Goal: Obtain resource: Download file/media

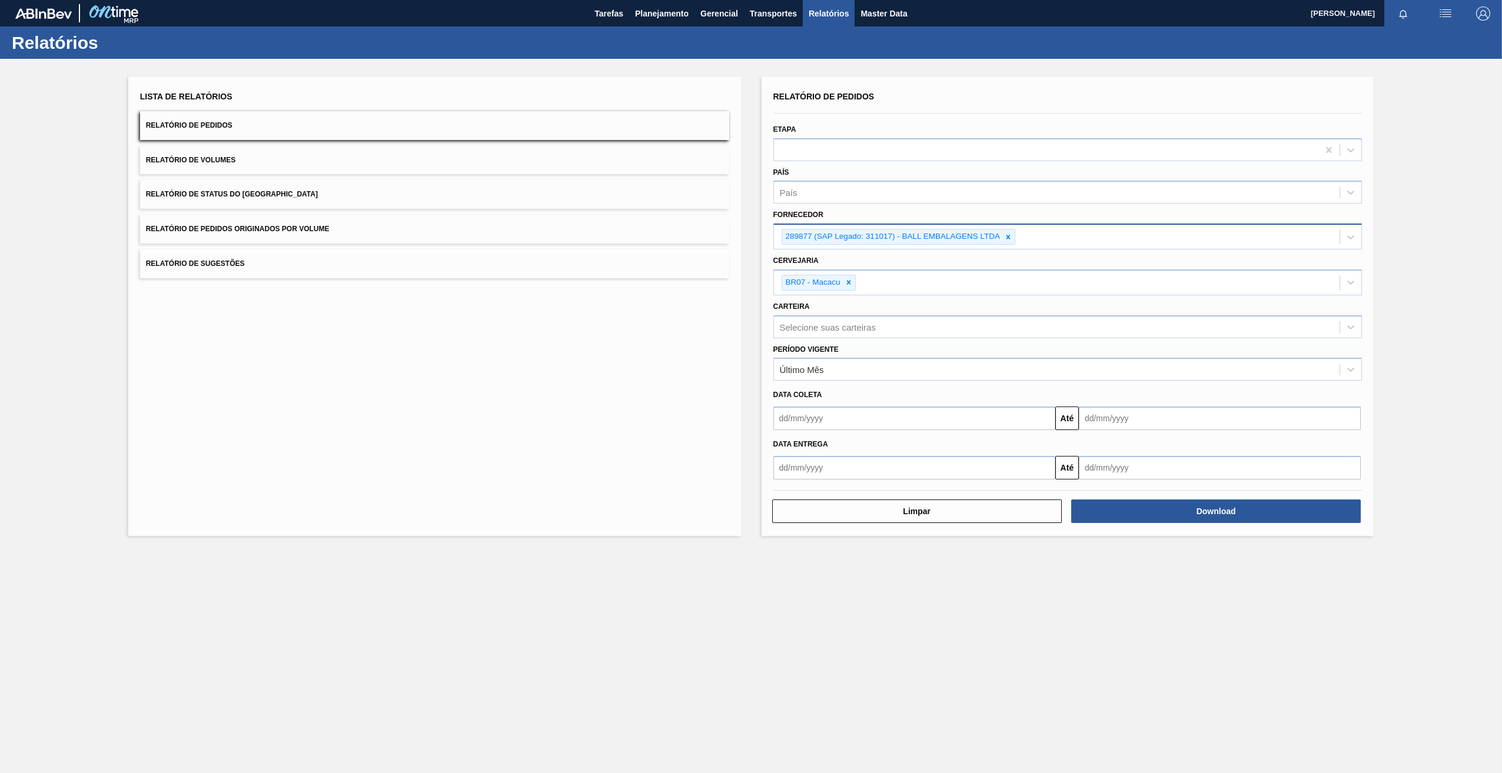
click at [998, 232] on div "289877 (SAP Legado: 311017) - BALL EMBALAGENS LTDA" at bounding box center [891, 236] width 219 height 15
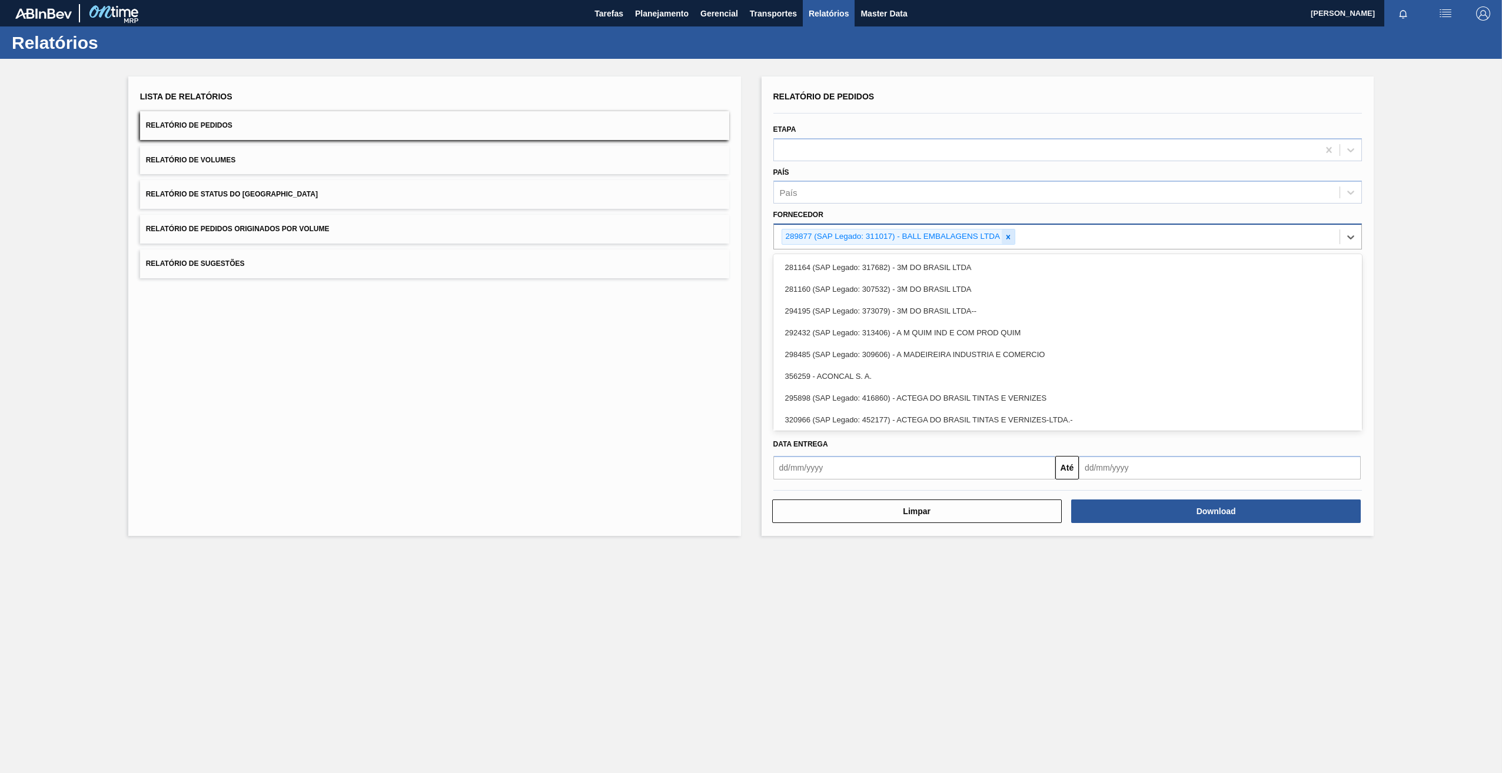
click at [1005, 237] on icon at bounding box center [1008, 237] width 8 height 8
paste input "280389"
type input "280389"
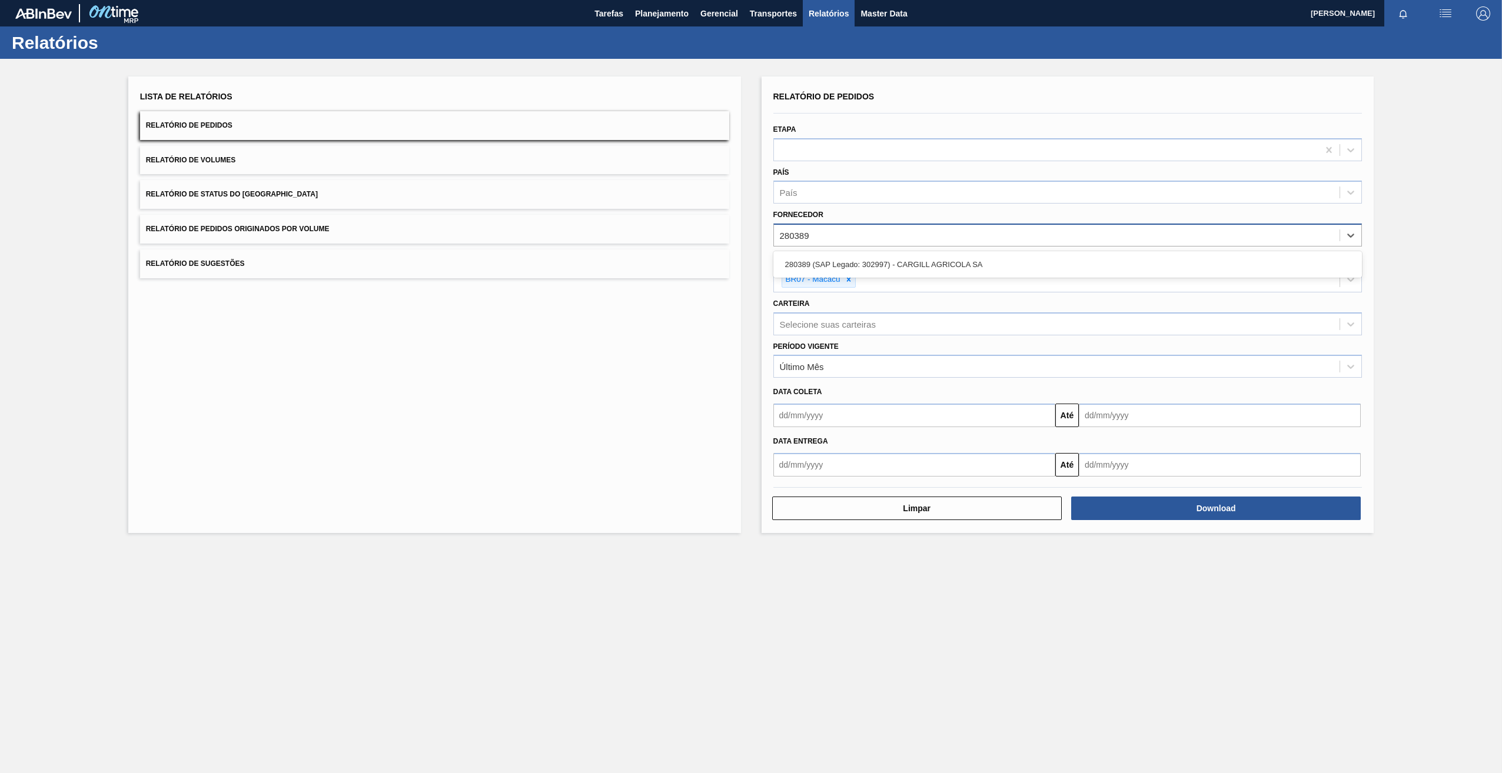
click at [873, 252] on div "280389 (SAP Legado: 302997) - CARGILL AGRICOLA SA" at bounding box center [1067, 264] width 589 height 26
click at [889, 267] on div "280389 (SAP Legado: 302997) - CARGILL AGRICOLA SA" at bounding box center [1067, 265] width 589 height 22
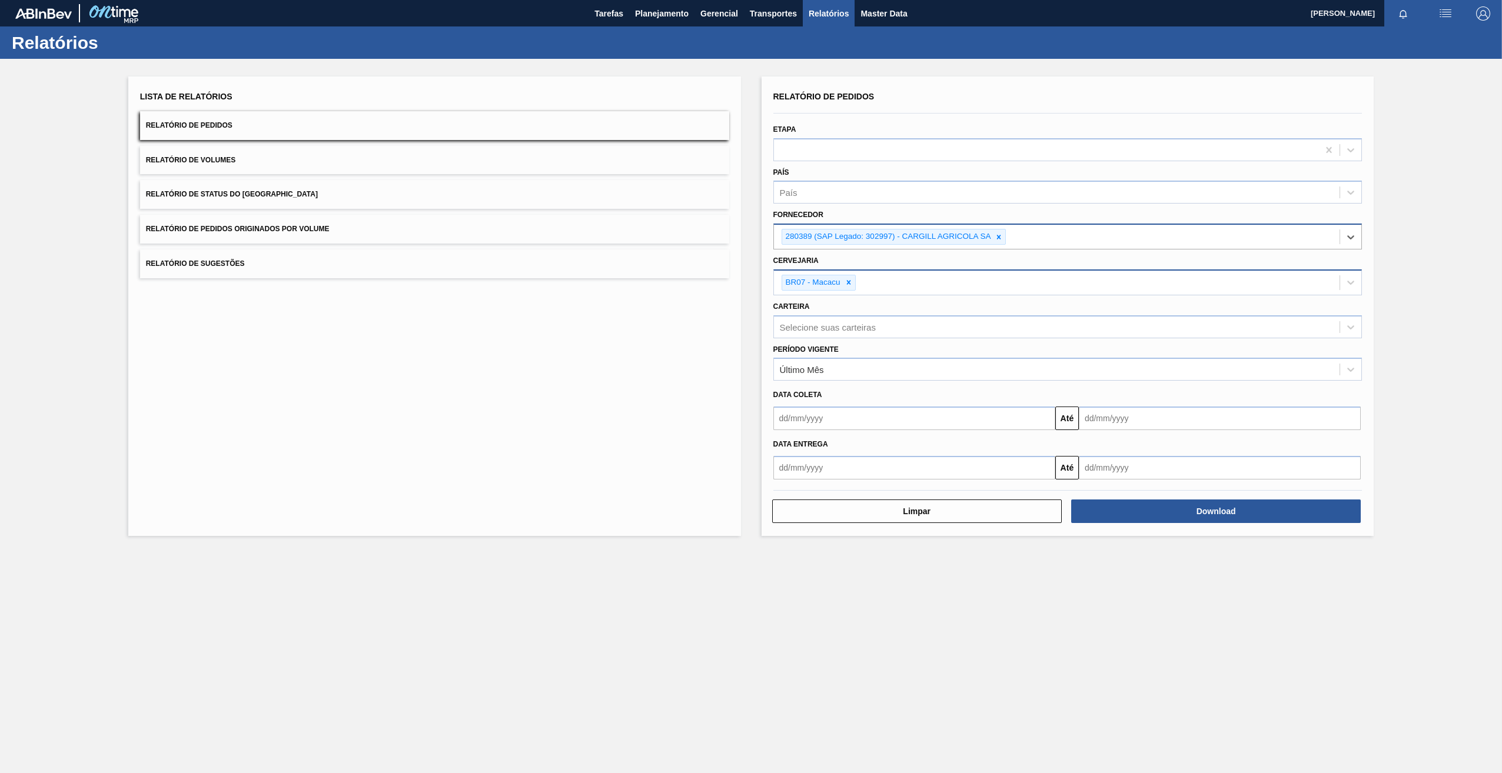
click at [846, 271] on div "BR07 - Macacu" at bounding box center [1057, 283] width 566 height 24
click at [848, 280] on icon at bounding box center [848, 282] width 8 height 8
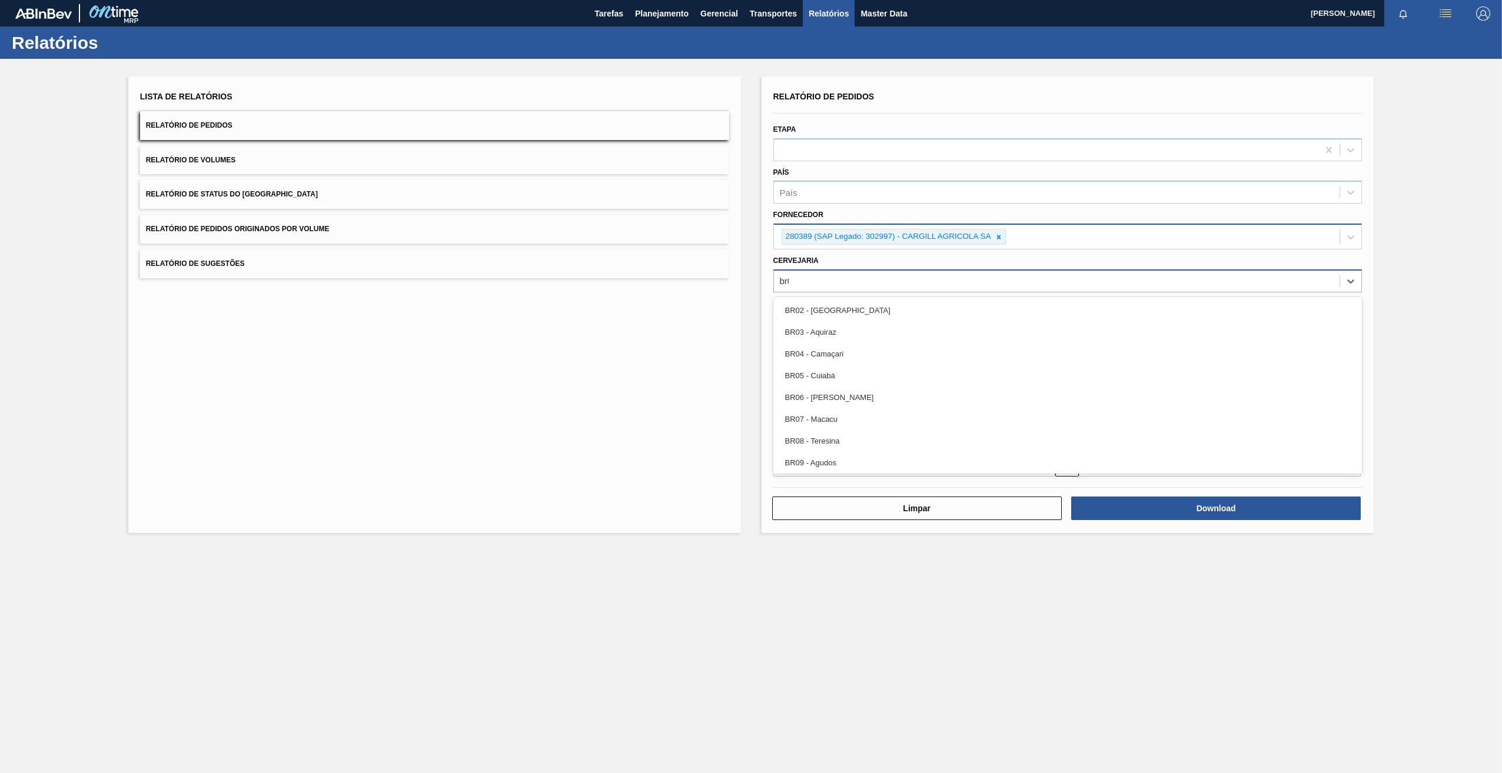
type input "br09"
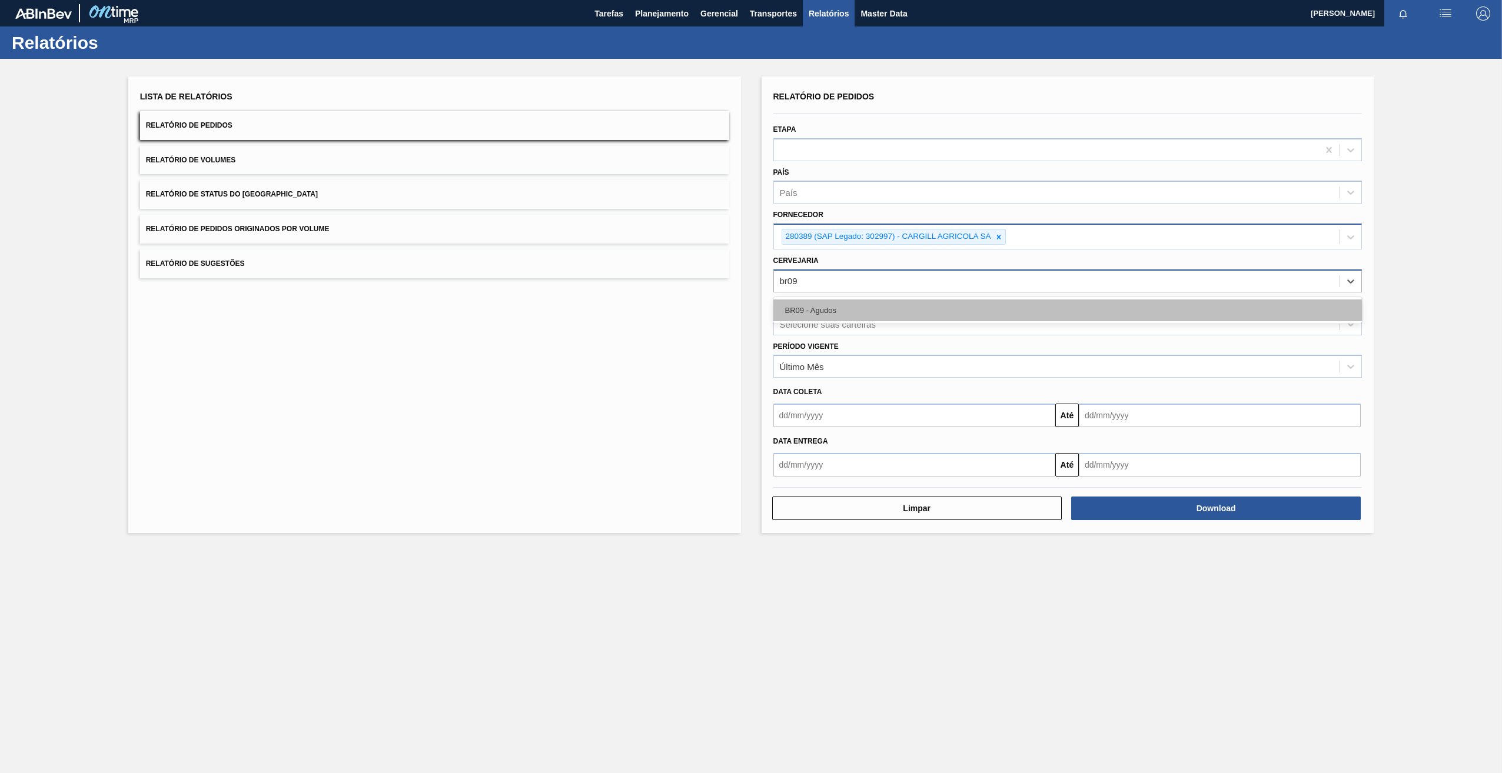
click at [862, 305] on div "BR09 - Agudos" at bounding box center [1067, 311] width 589 height 22
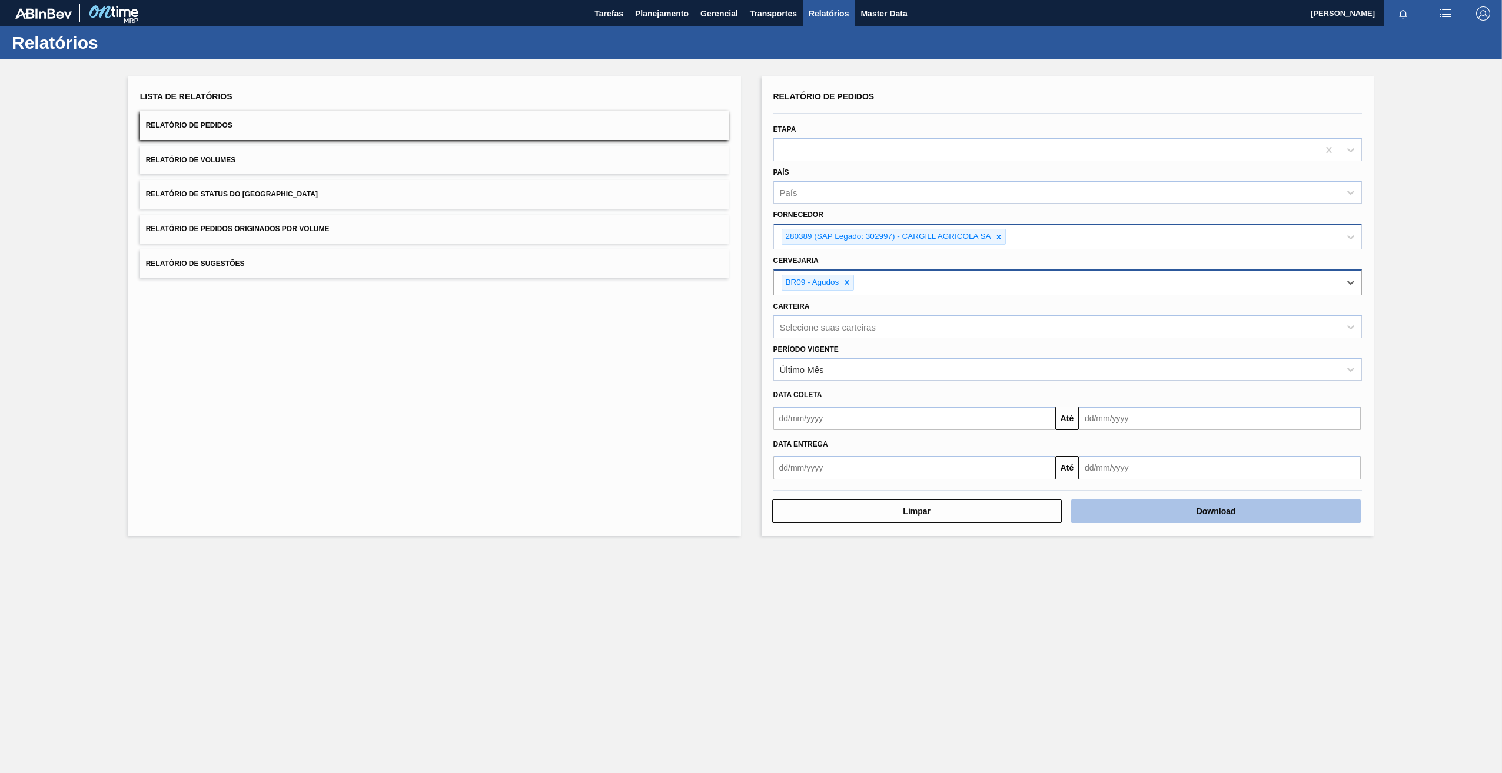
click at [1168, 508] on button "Download" at bounding box center [1216, 512] width 290 height 24
click at [997, 238] on icon at bounding box center [998, 237] width 8 height 8
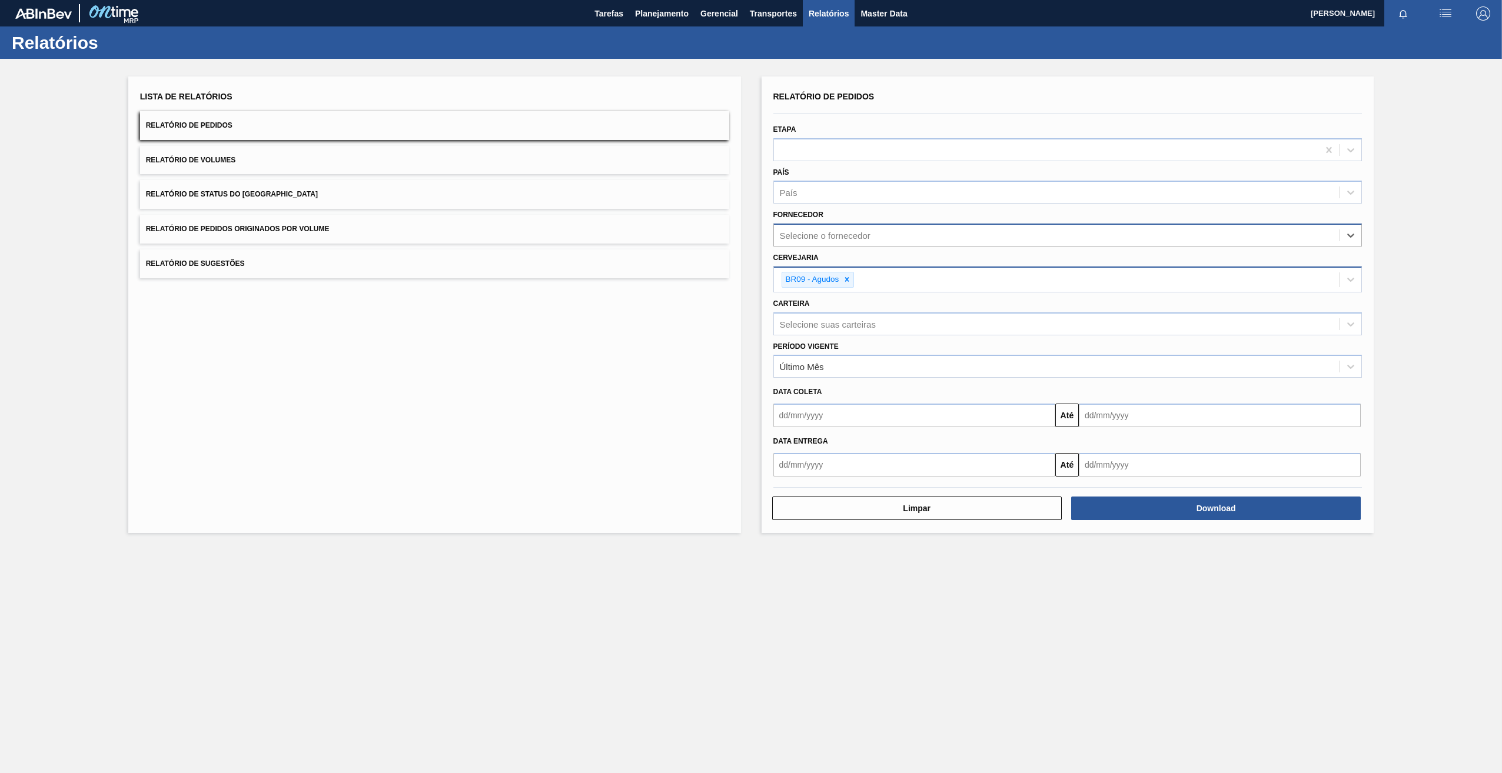
click at [862, 242] on div "Selecione o fornecedor" at bounding box center [1057, 235] width 566 height 17
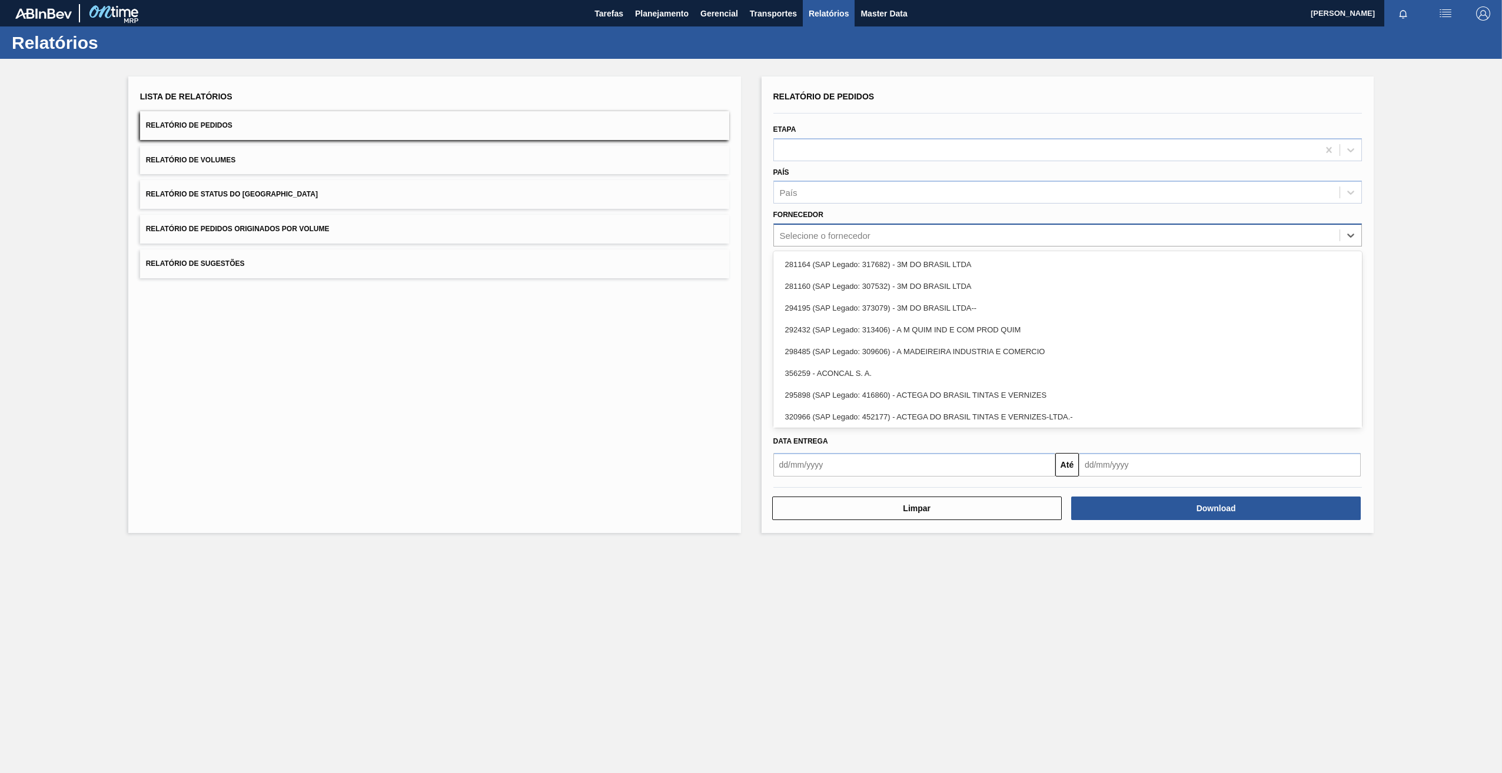
paste input "280389"
type input "280389"
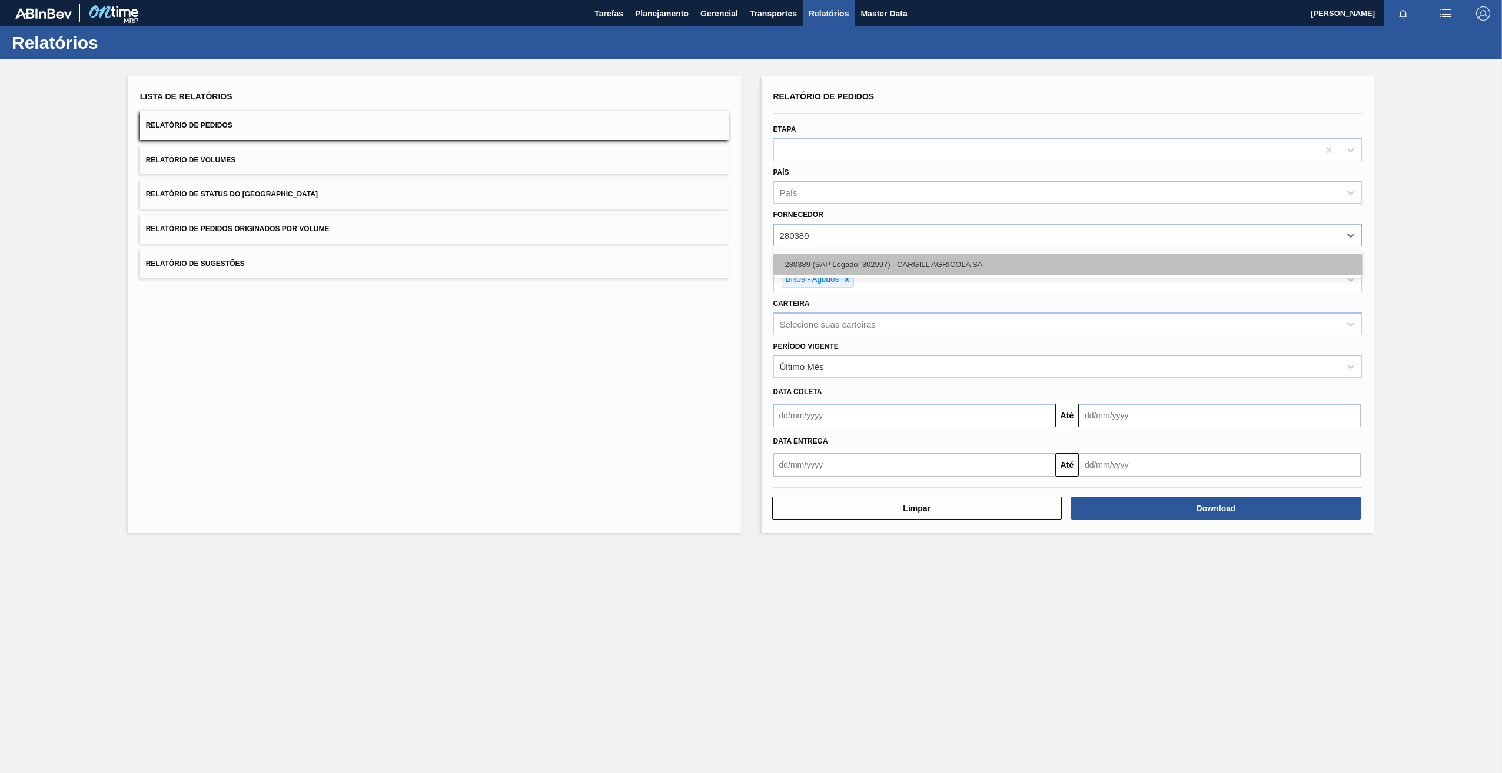
click at [866, 262] on div "280389 (SAP Legado: 302997) - CARGILL AGRICOLA SA" at bounding box center [1067, 265] width 589 height 22
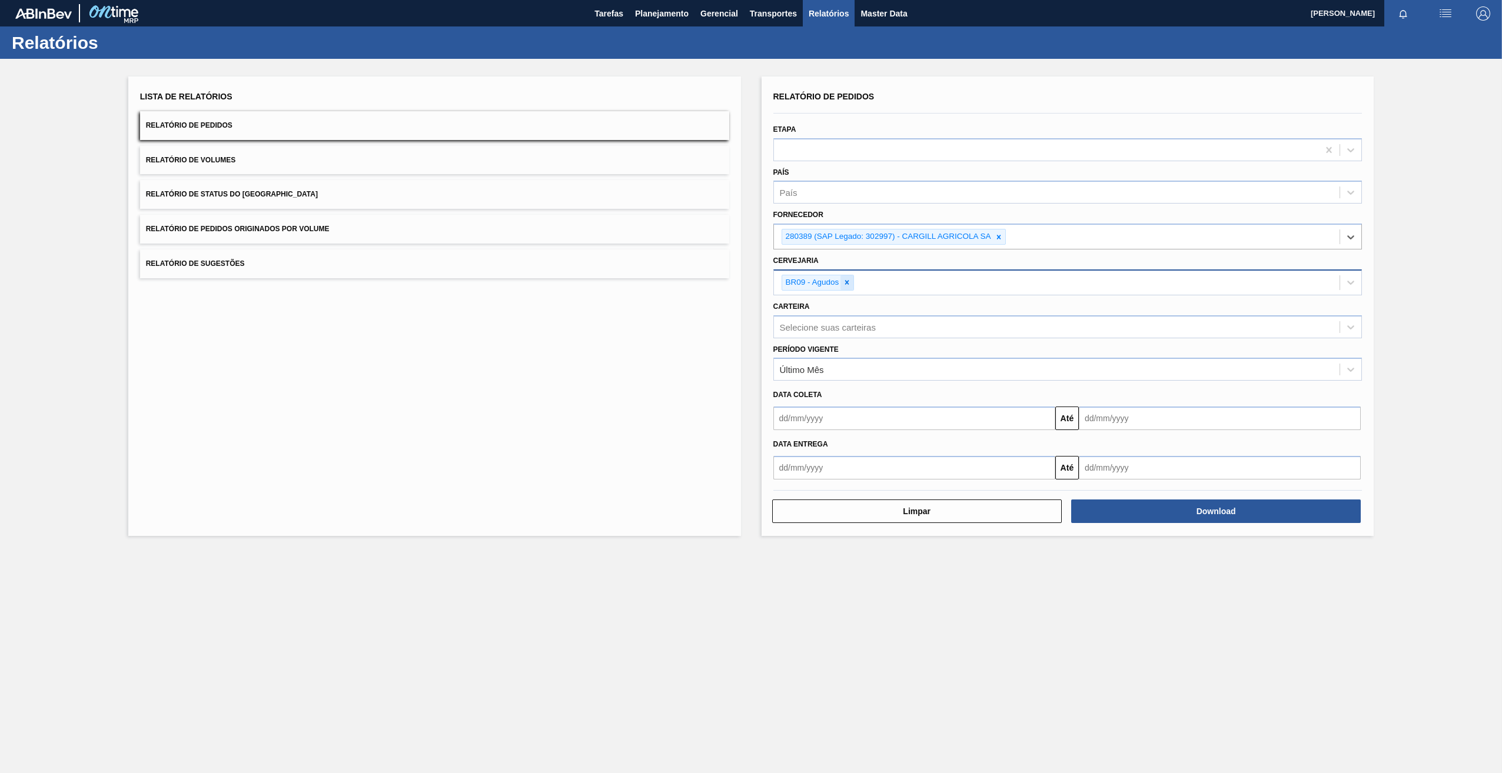
click at [850, 281] on icon at bounding box center [847, 282] width 8 height 8
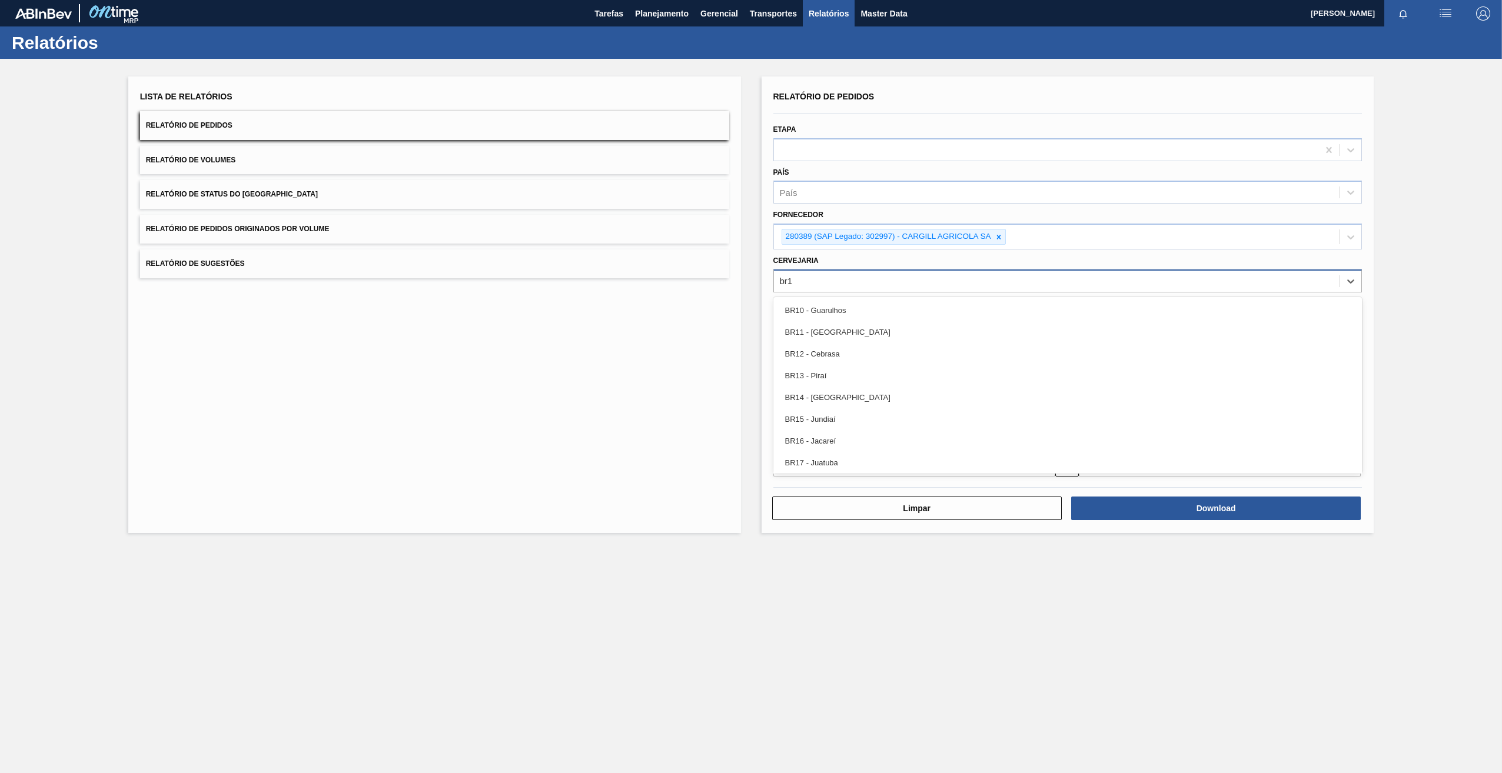
type input "br17"
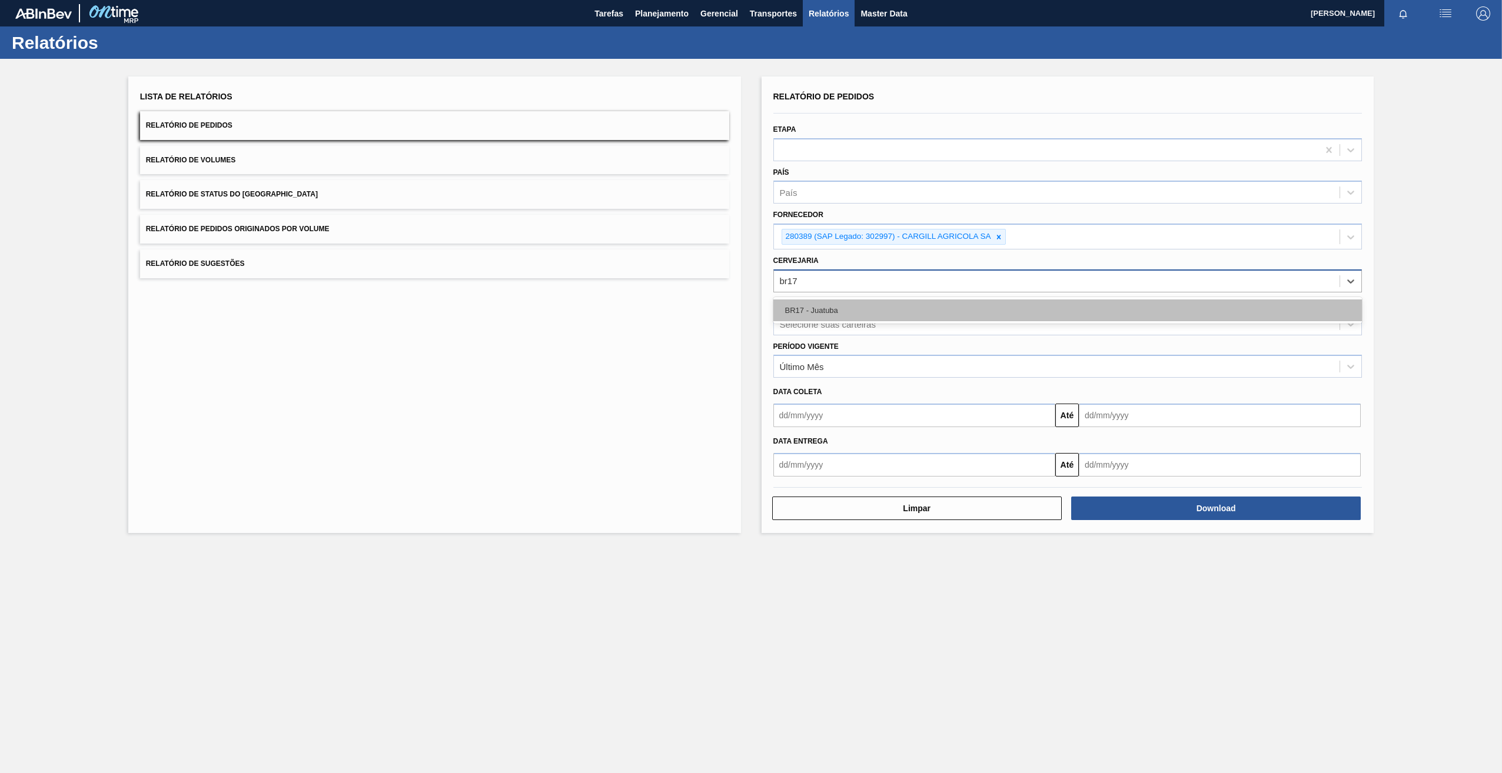
click at [866, 309] on div "BR17 - Juatuba" at bounding box center [1067, 311] width 589 height 22
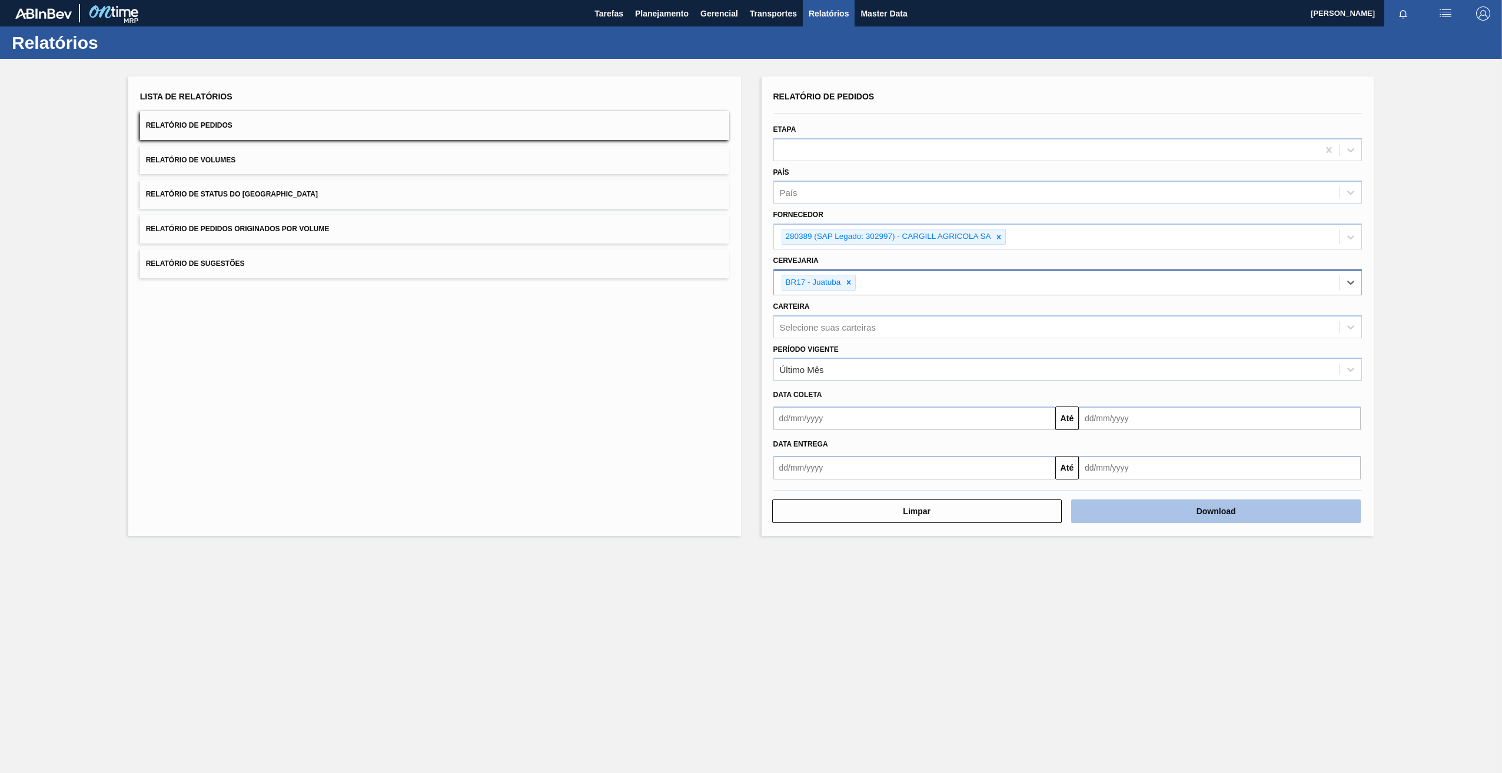
click at [1134, 503] on button "Download" at bounding box center [1216, 512] width 290 height 24
click at [1121, 0] on html "Tarefas Planejamento Gerencial Transportes Relatórios Master Data [PERSON_NAME]…" at bounding box center [751, 0] width 1502 height 0
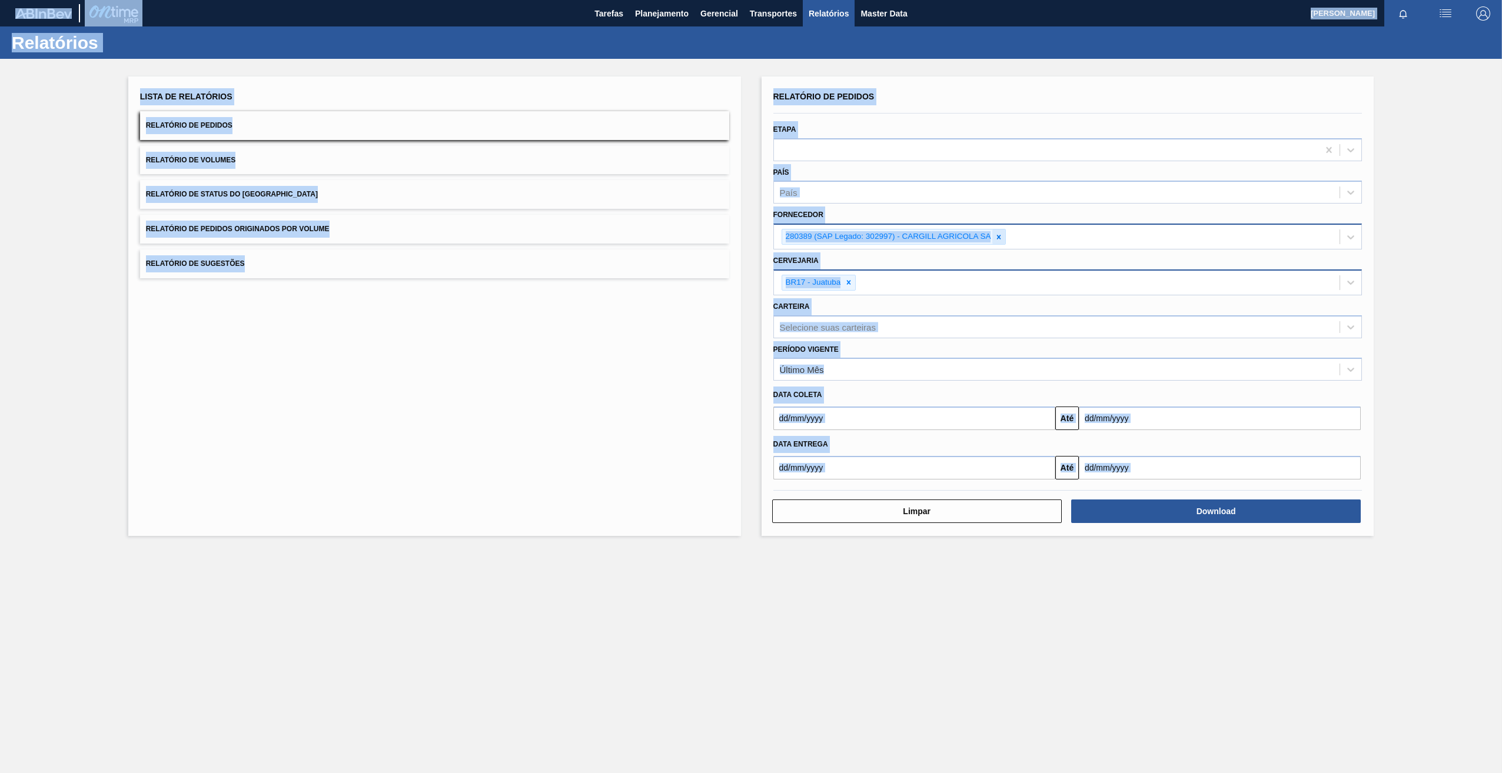
click at [1003, 239] on icon at bounding box center [998, 237] width 8 height 8
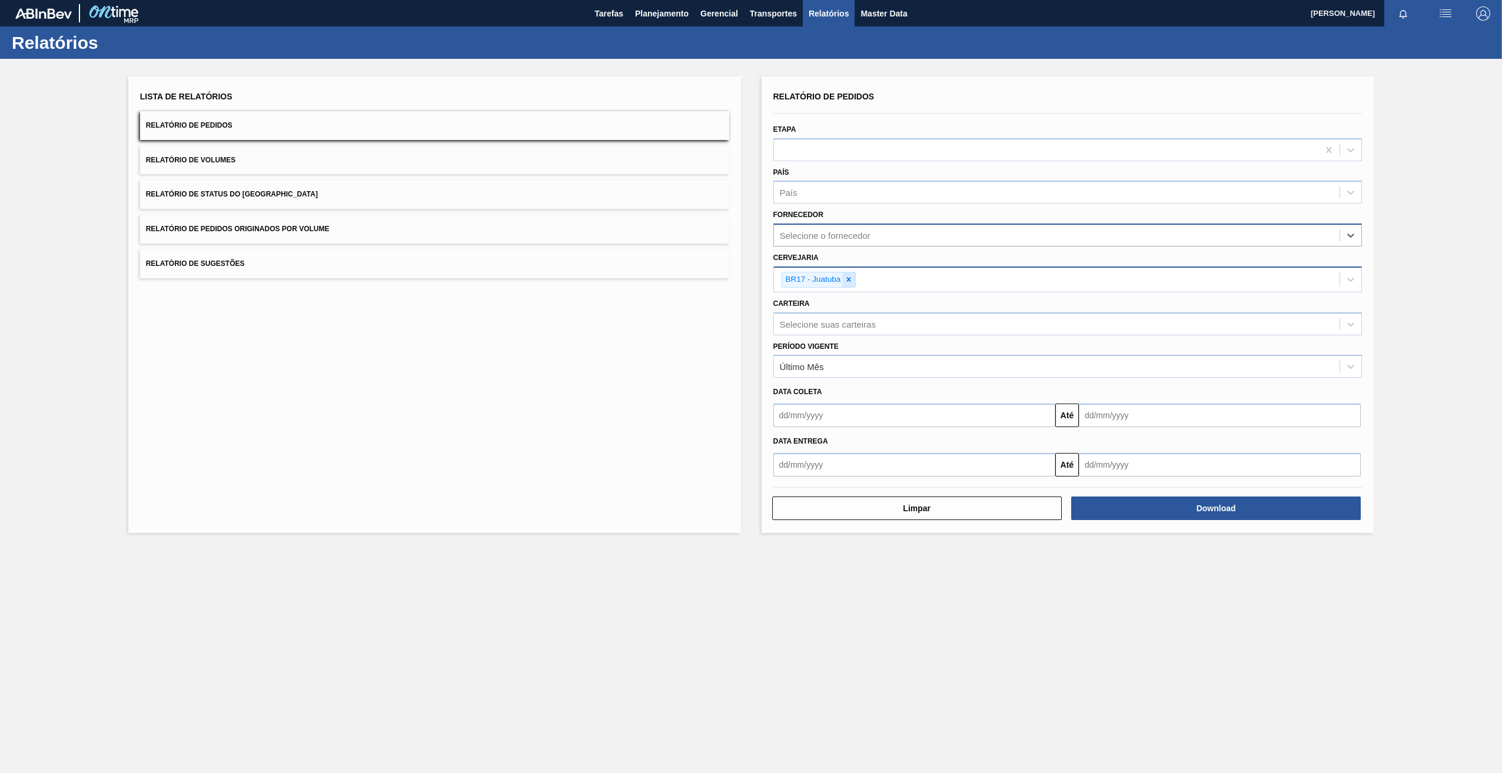
click at [855, 281] on div at bounding box center [848, 279] width 13 height 15
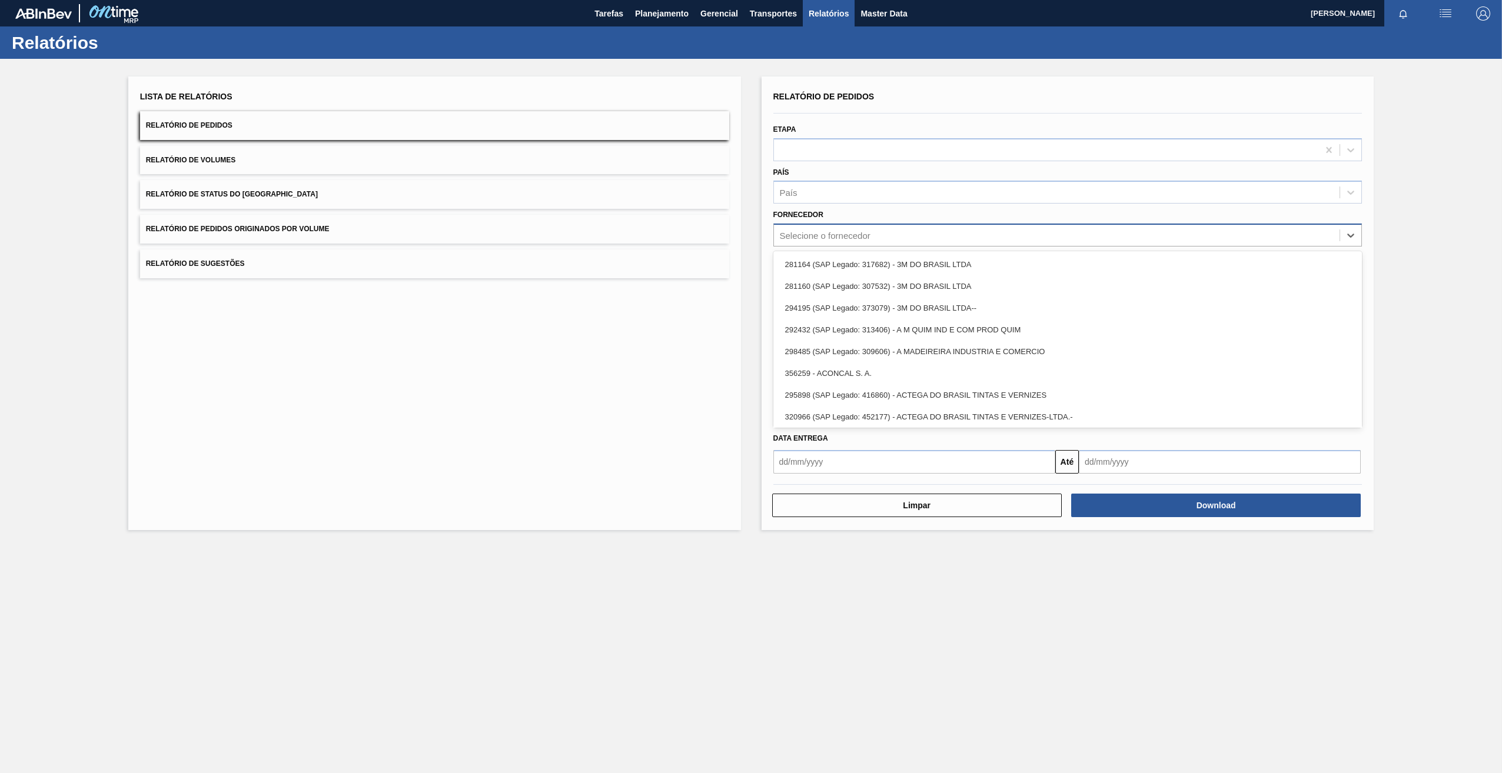
click at [833, 240] on div "Selecione o fornecedor" at bounding box center [825, 236] width 91 height 10
paste input "5800344389"
type input "5800344389"
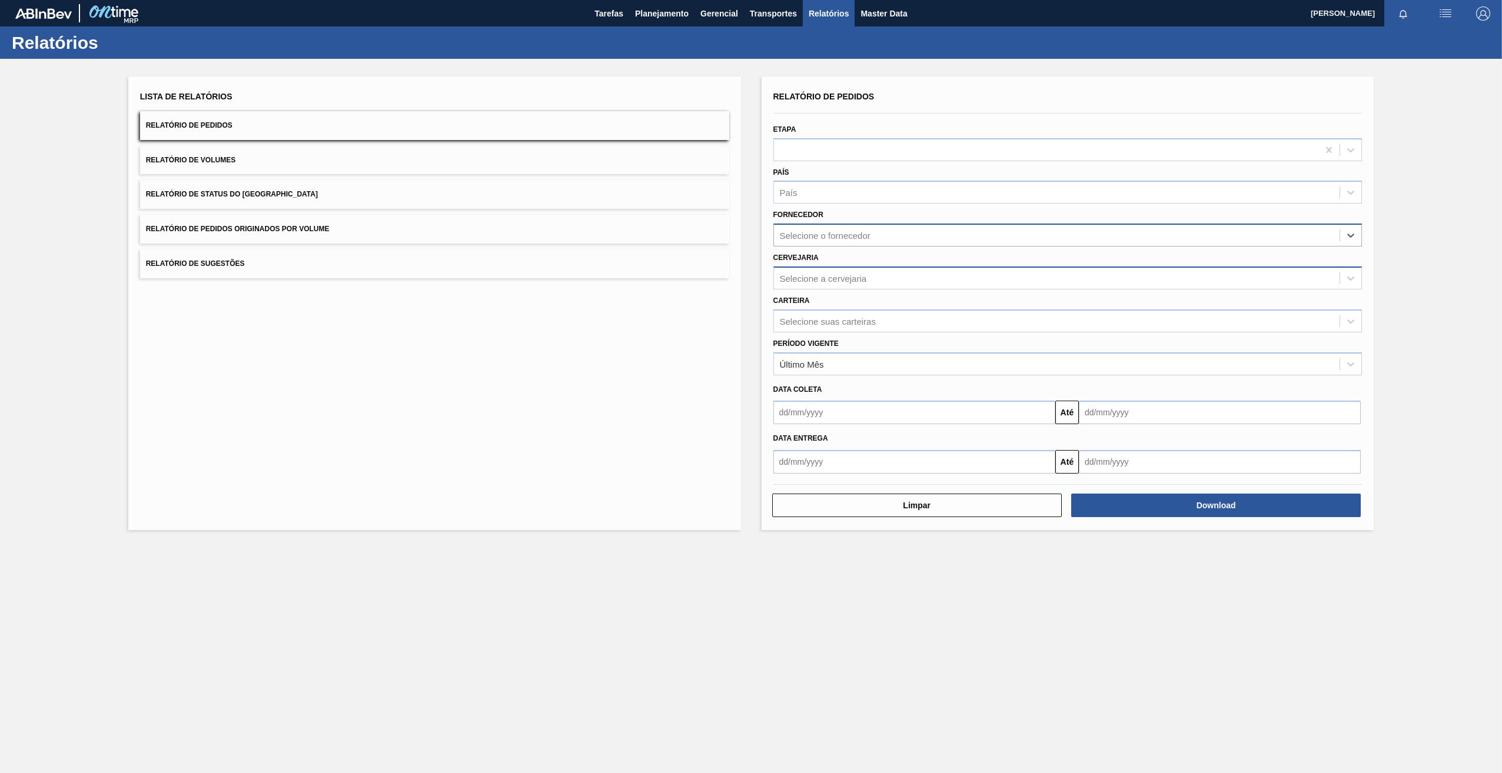
paste input "289744"
type input "289744"
click at [850, 257] on div "289744 (SAP Legado: 323611) - BALL BEVERAGE [GEOGRAPHIC_DATA] SA" at bounding box center [1067, 265] width 589 height 22
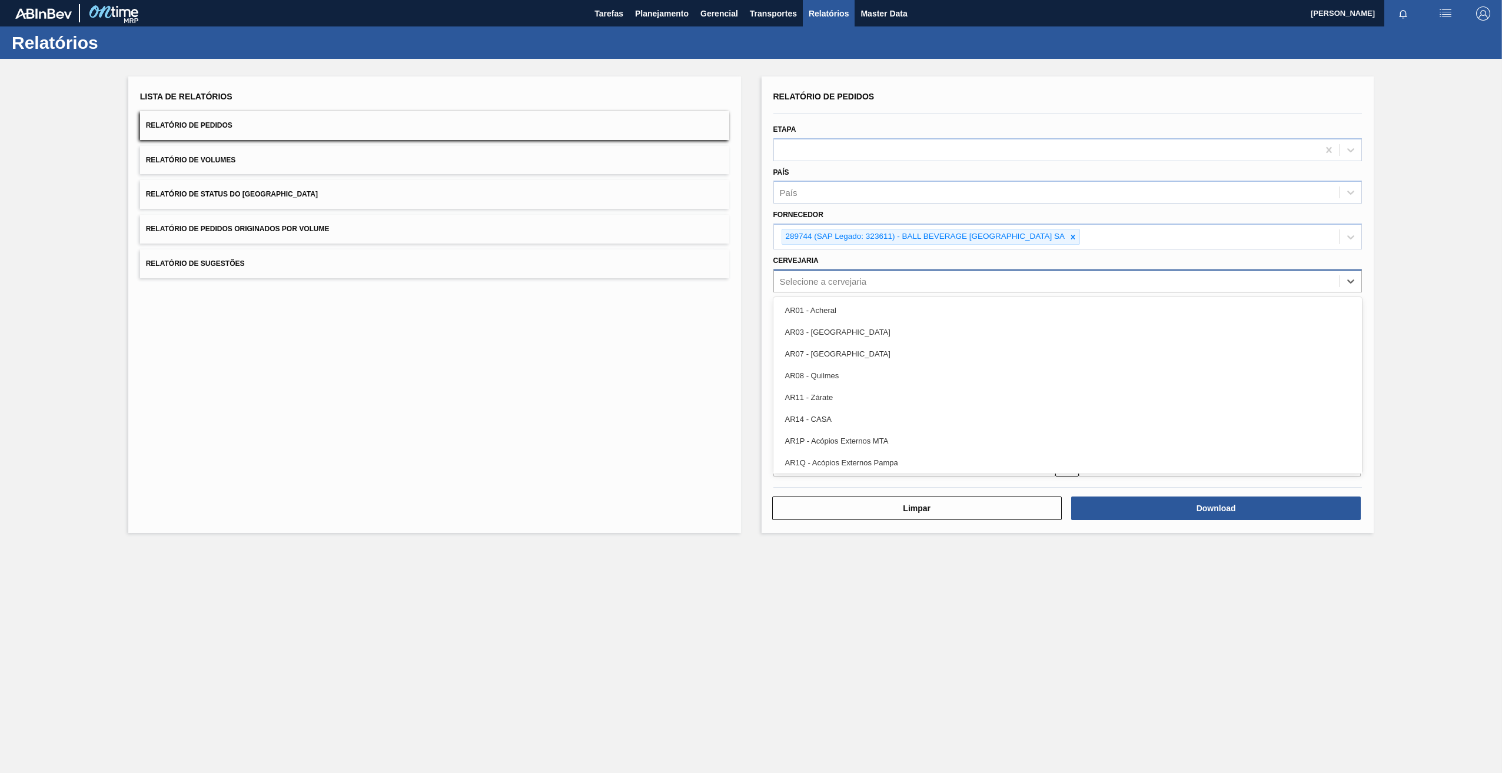
click at [823, 287] on div "Selecione a cervejaria" at bounding box center [1057, 280] width 566 height 17
type input "br09"
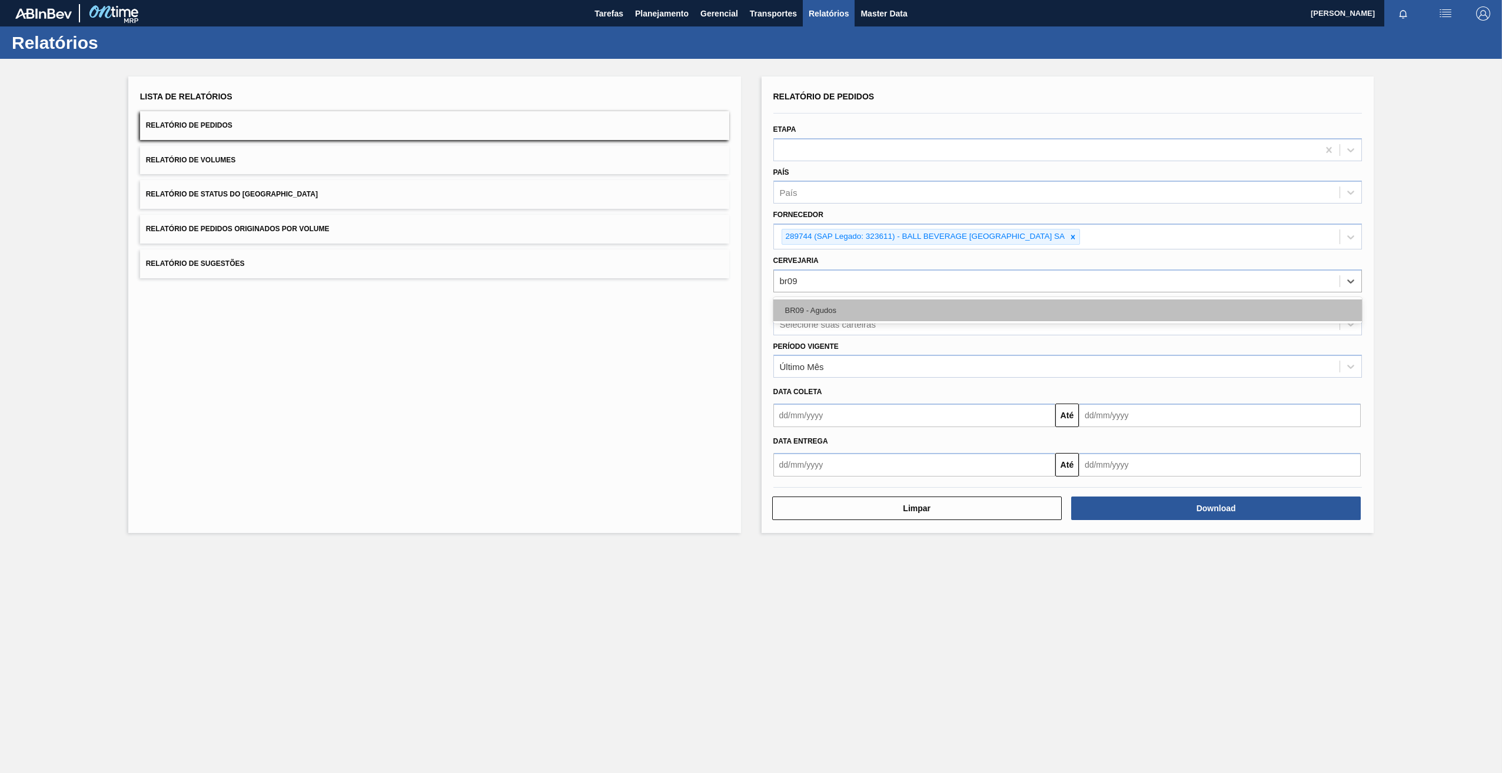
click at [838, 300] on div "BR09 - Agudos" at bounding box center [1067, 311] width 589 height 22
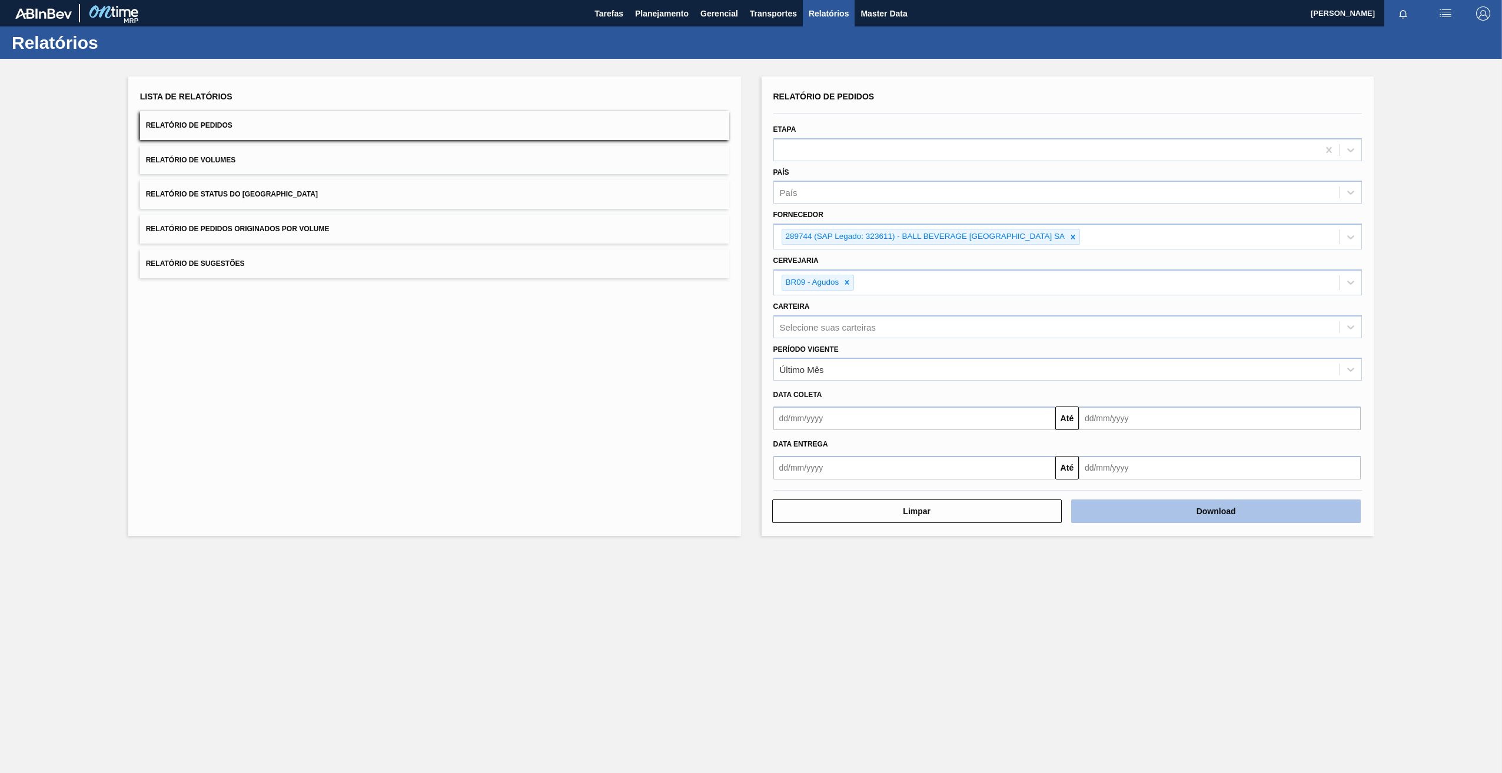
click at [1167, 504] on button "Download" at bounding box center [1216, 512] width 290 height 24
click at [1077, 237] on icon at bounding box center [1073, 237] width 8 height 8
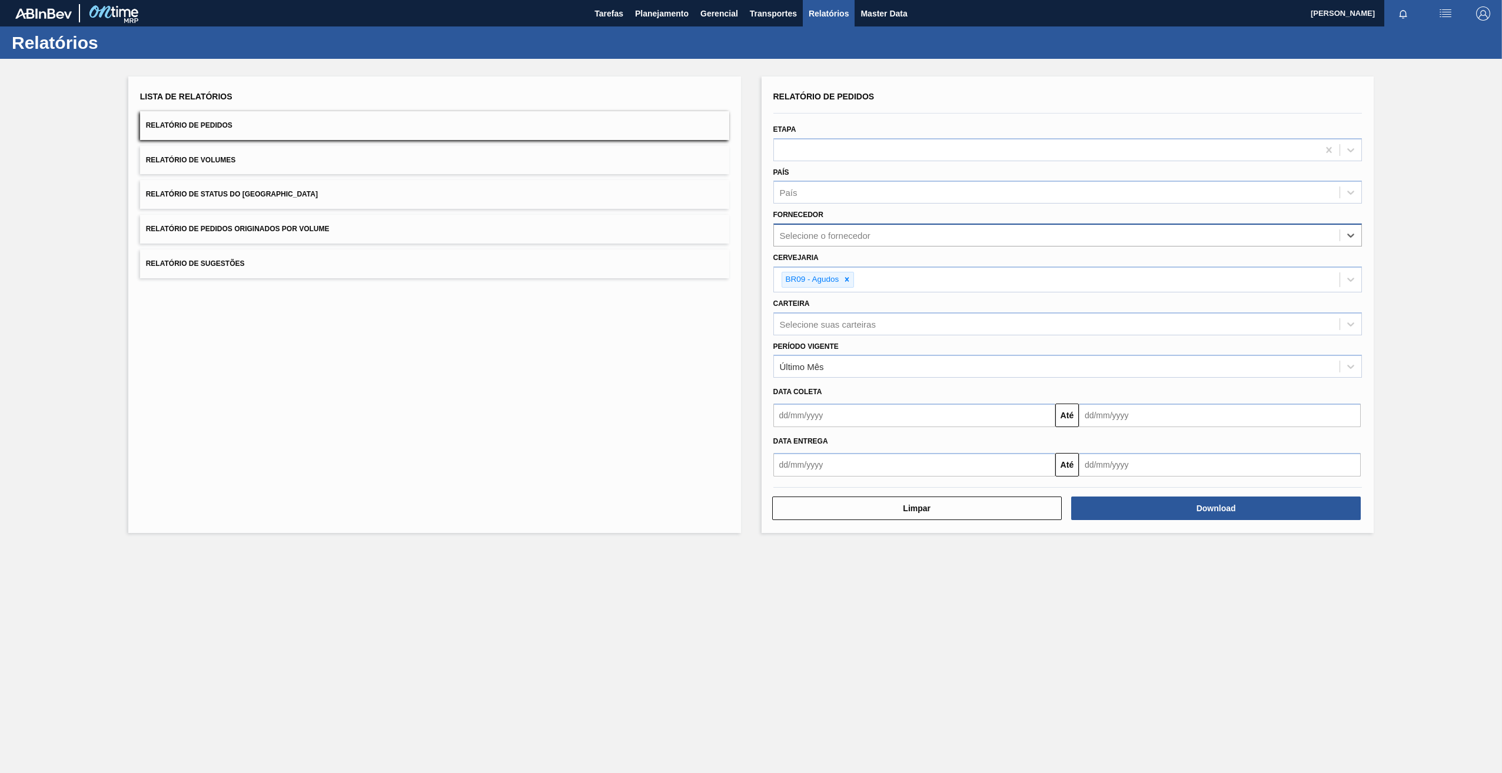
paste input "280304"
type input "280304"
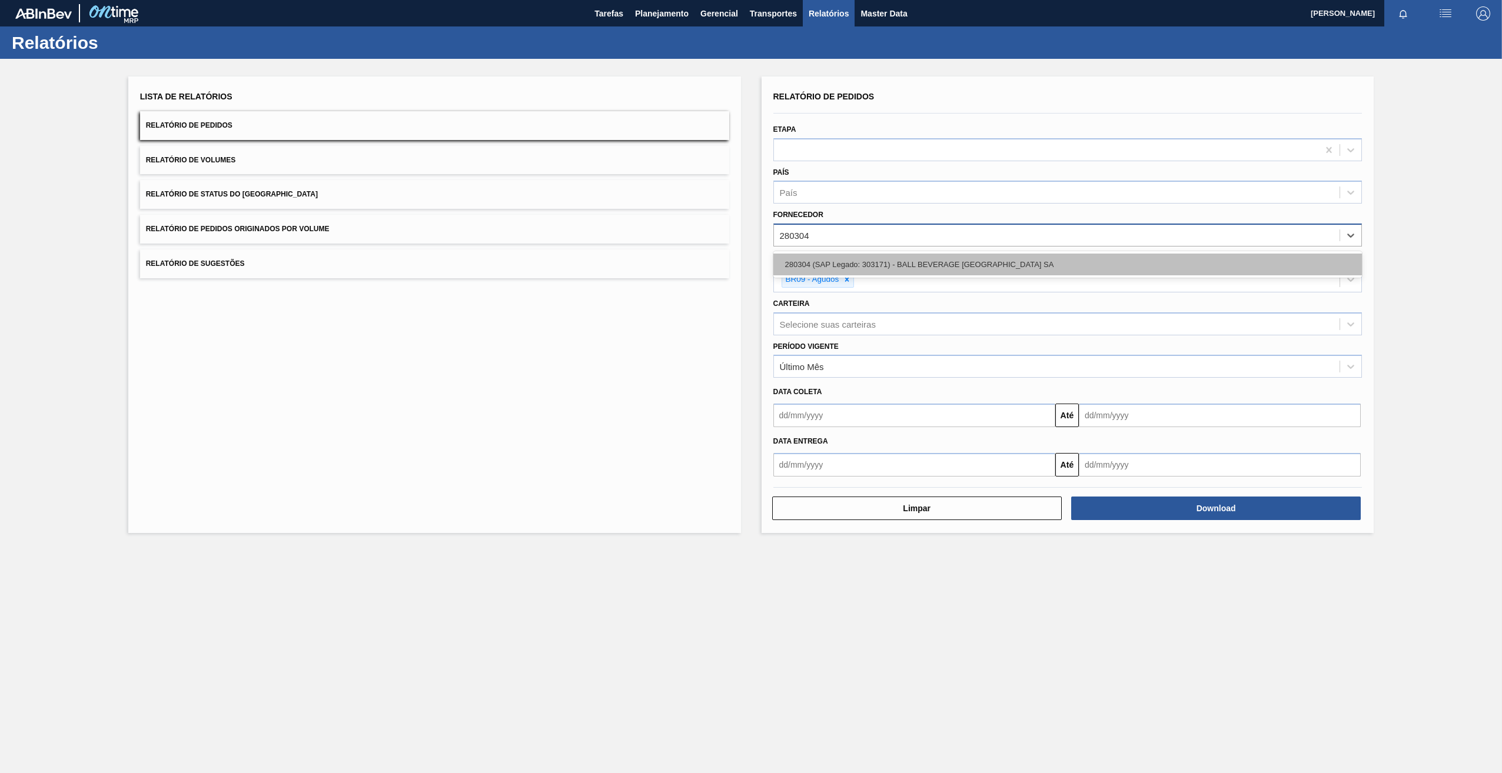
click at [1003, 267] on div "280304 (SAP Legado: 303171) - BALL BEVERAGE [GEOGRAPHIC_DATA] SA" at bounding box center [1067, 265] width 589 height 22
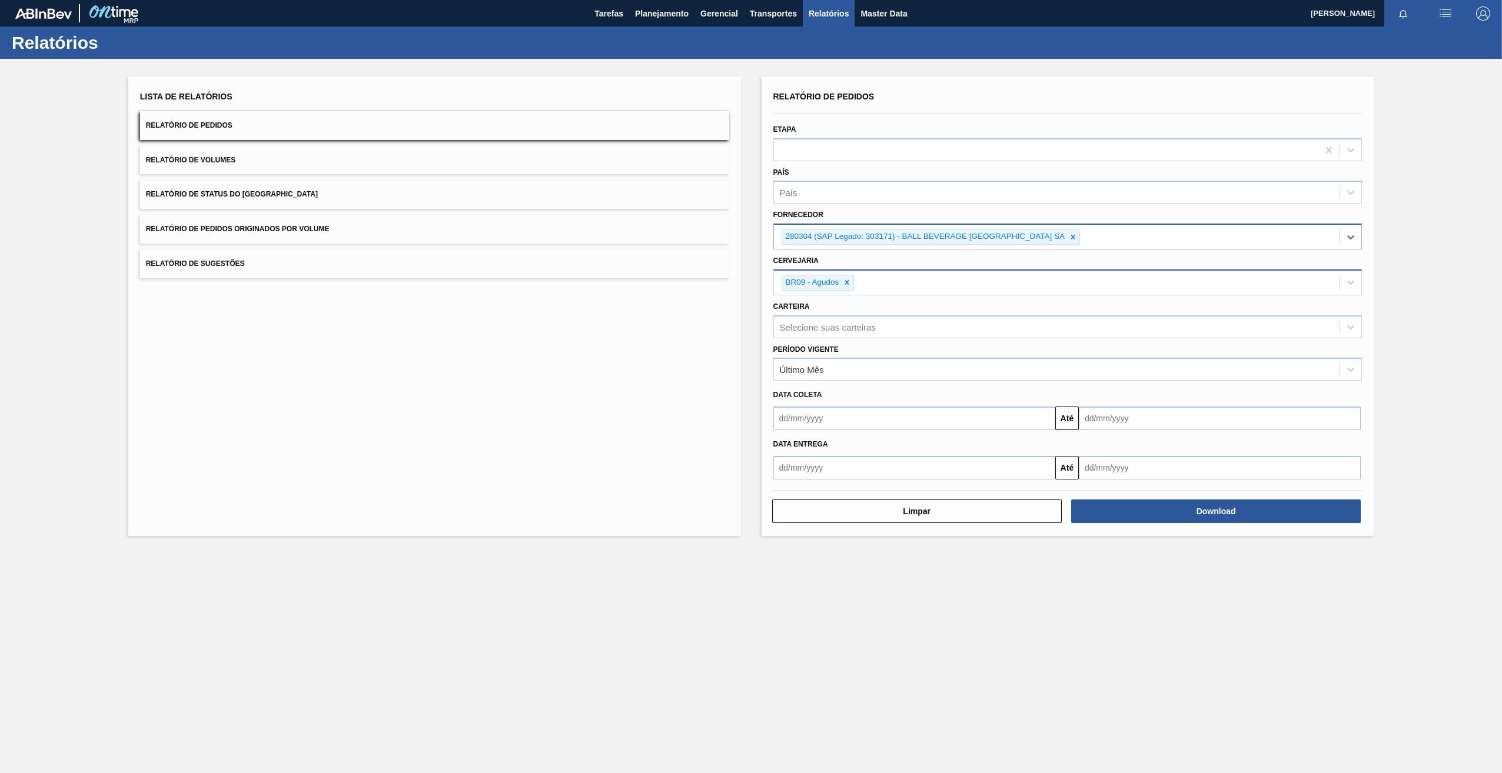
click at [846, 275] on div "BR09 - Agudos" at bounding box center [817, 283] width 73 height 16
click at [848, 281] on icon at bounding box center [847, 283] width 4 height 4
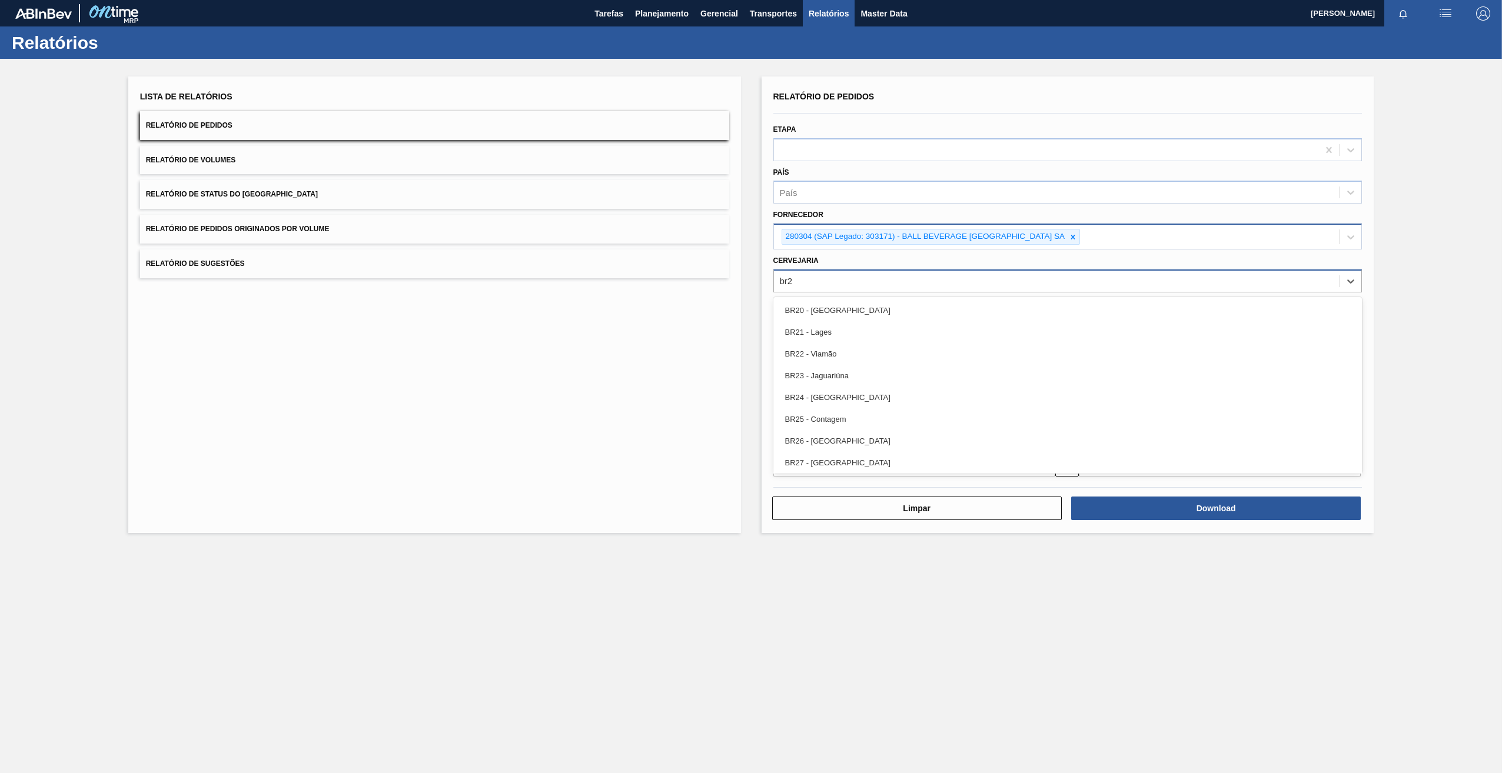
type input "br26"
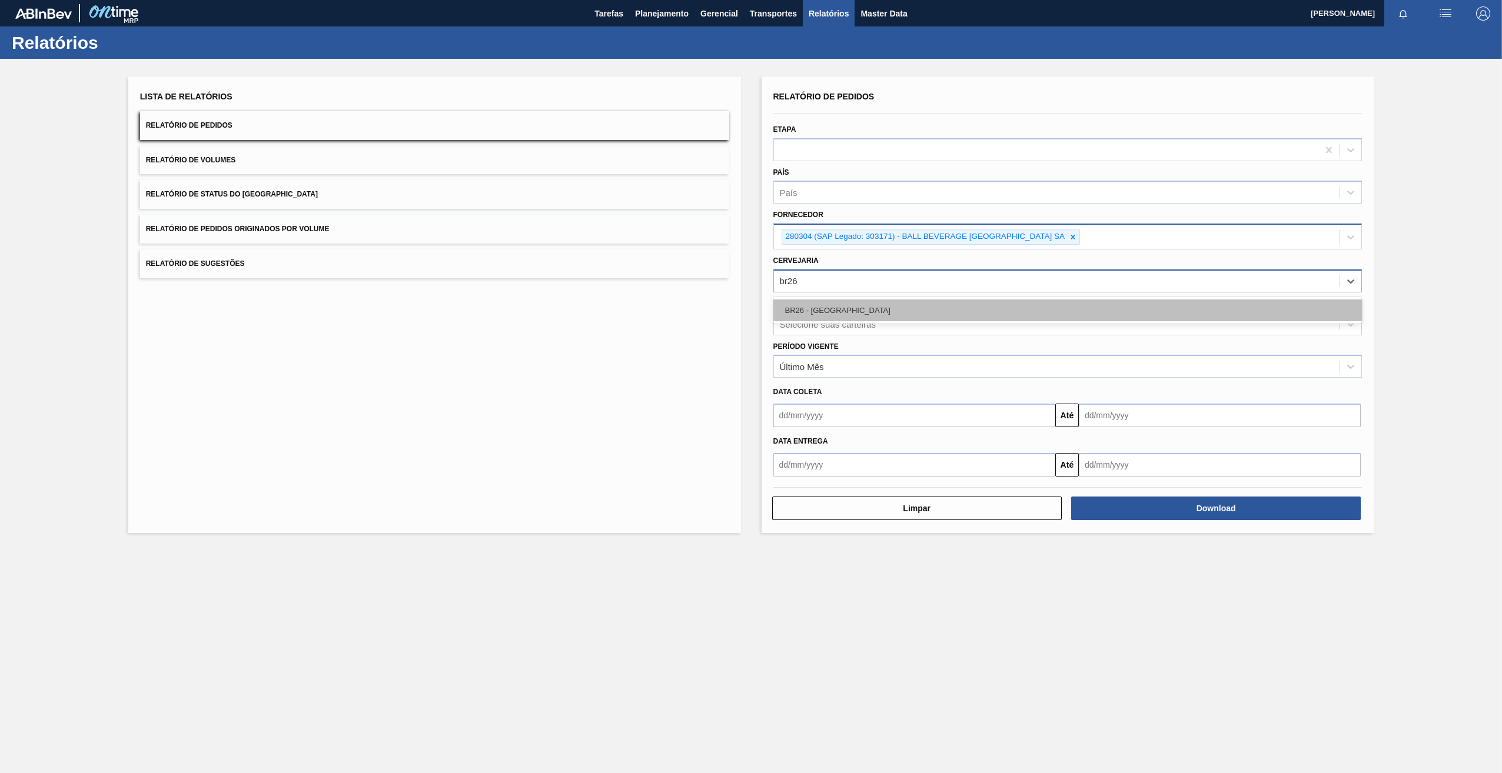
click at [807, 300] on div "BR26 - [GEOGRAPHIC_DATA]" at bounding box center [1067, 311] width 589 height 22
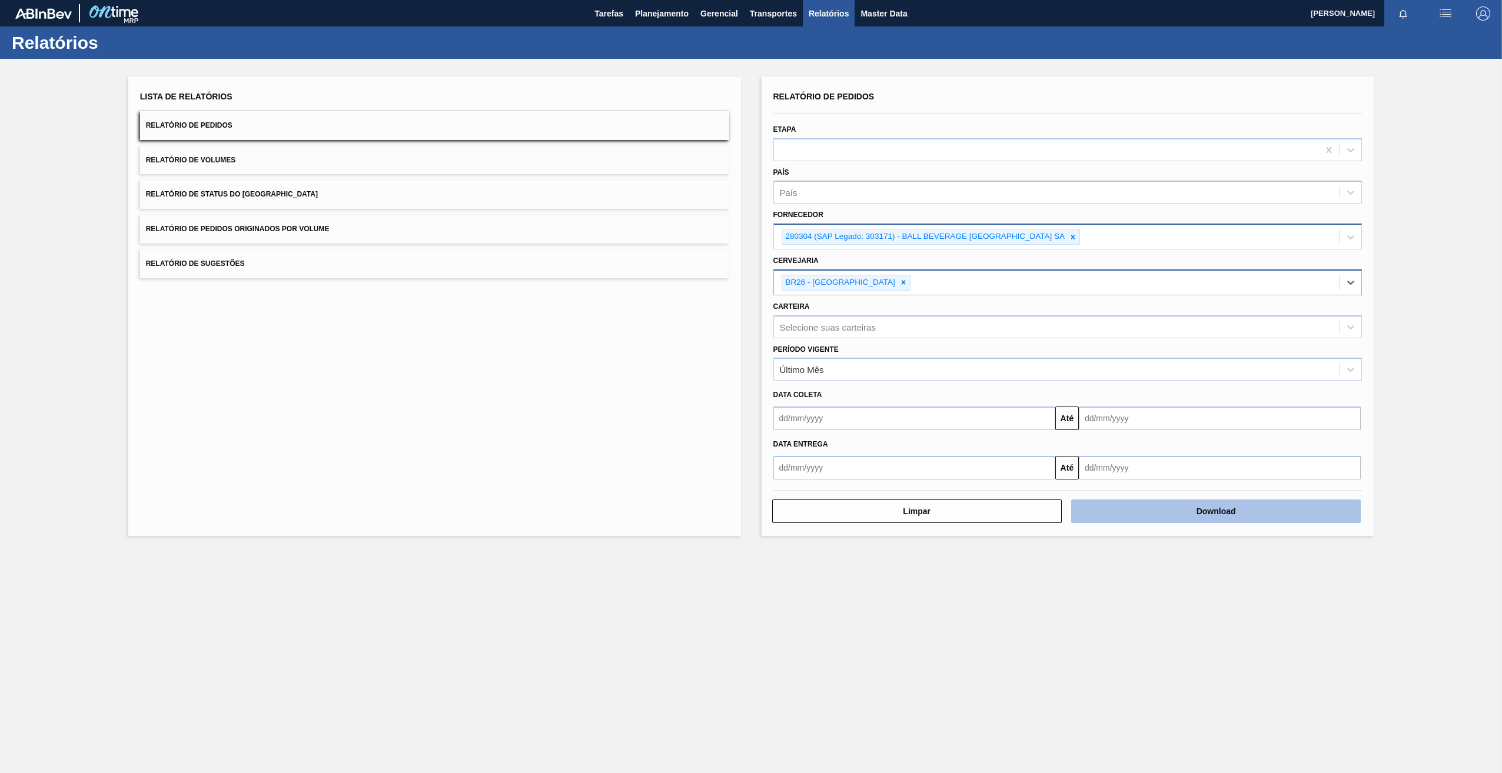
click at [1127, 503] on button "Download" at bounding box center [1216, 512] width 290 height 24
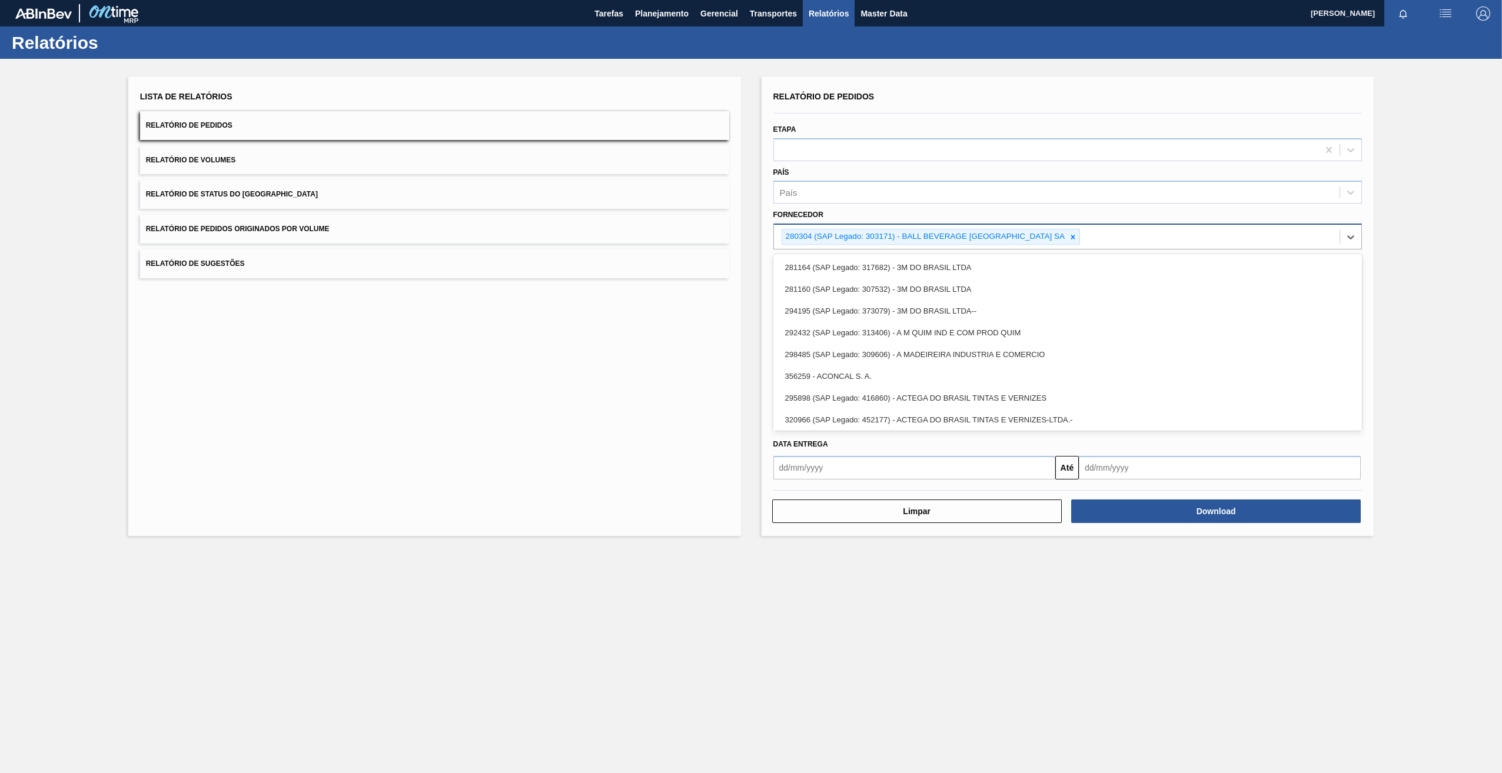
click at [1067, 233] on div "280304 (SAP Legado: 303171) - BALL BEVERAGE [GEOGRAPHIC_DATA] SA" at bounding box center [924, 236] width 285 height 15
click at [1069, 233] on div at bounding box center [1072, 236] width 13 height 15
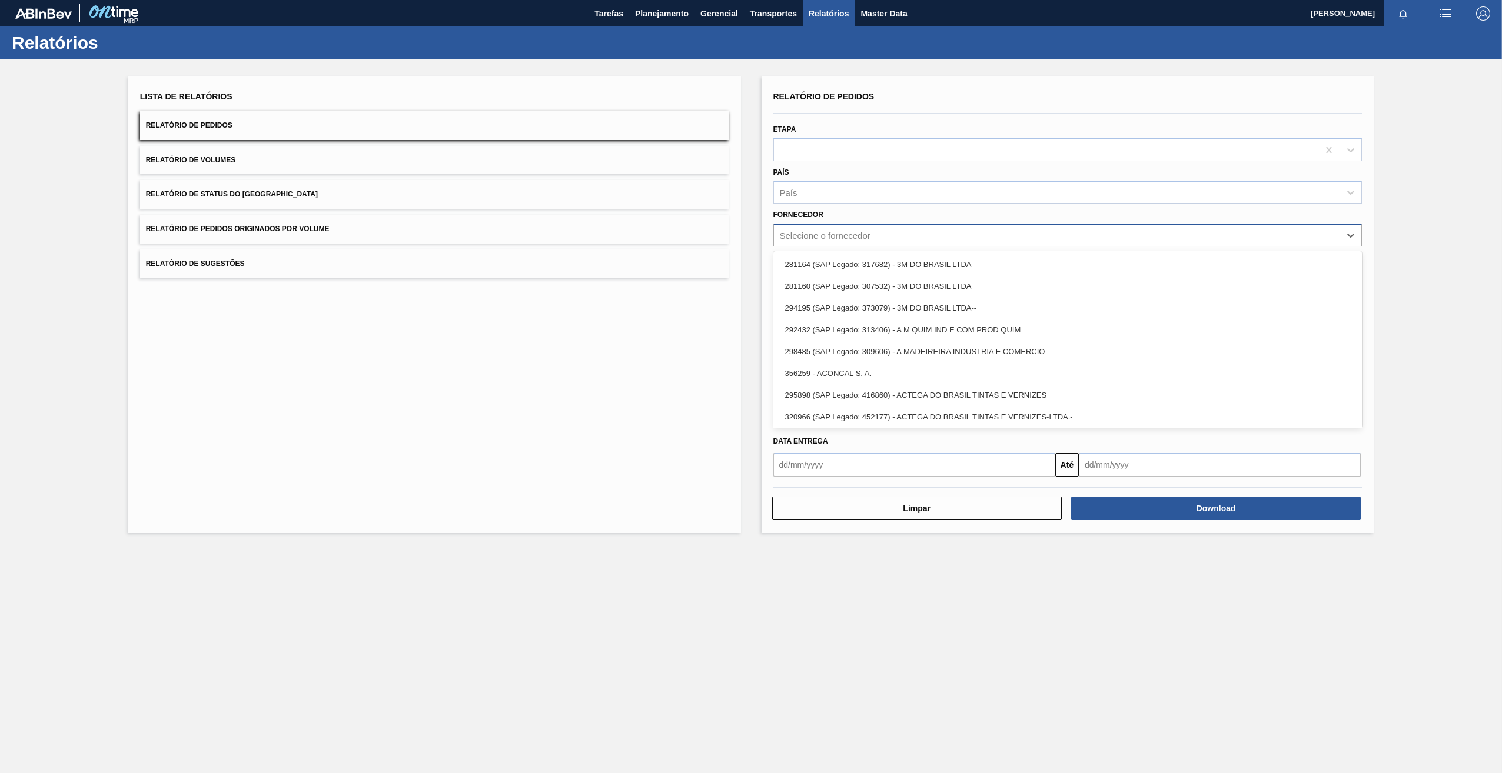
paste input "320622"
type input "320622"
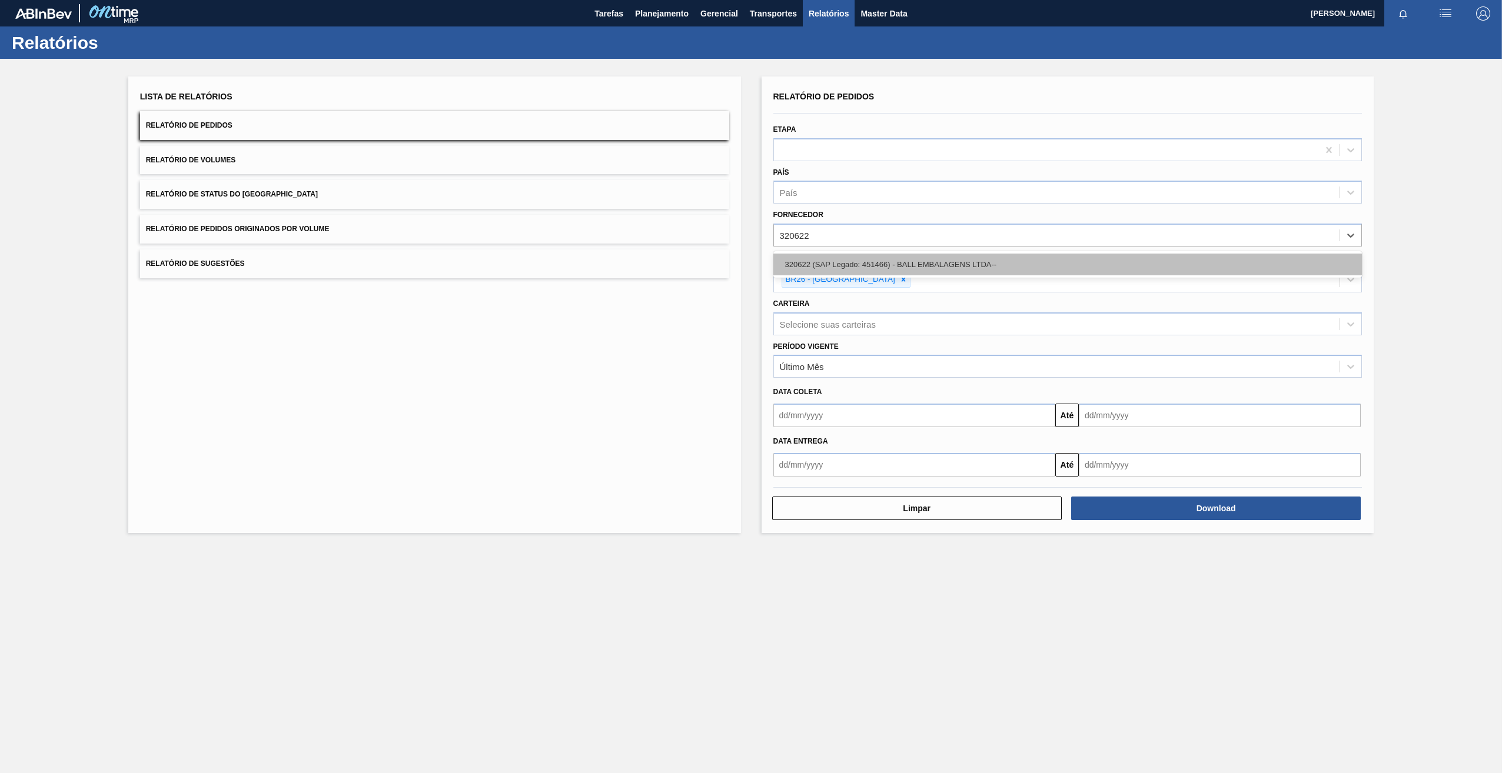
click at [823, 260] on div "320622 (SAP Legado: 451466) - BALL EMBALAGENS LTDA--" at bounding box center [1067, 265] width 589 height 22
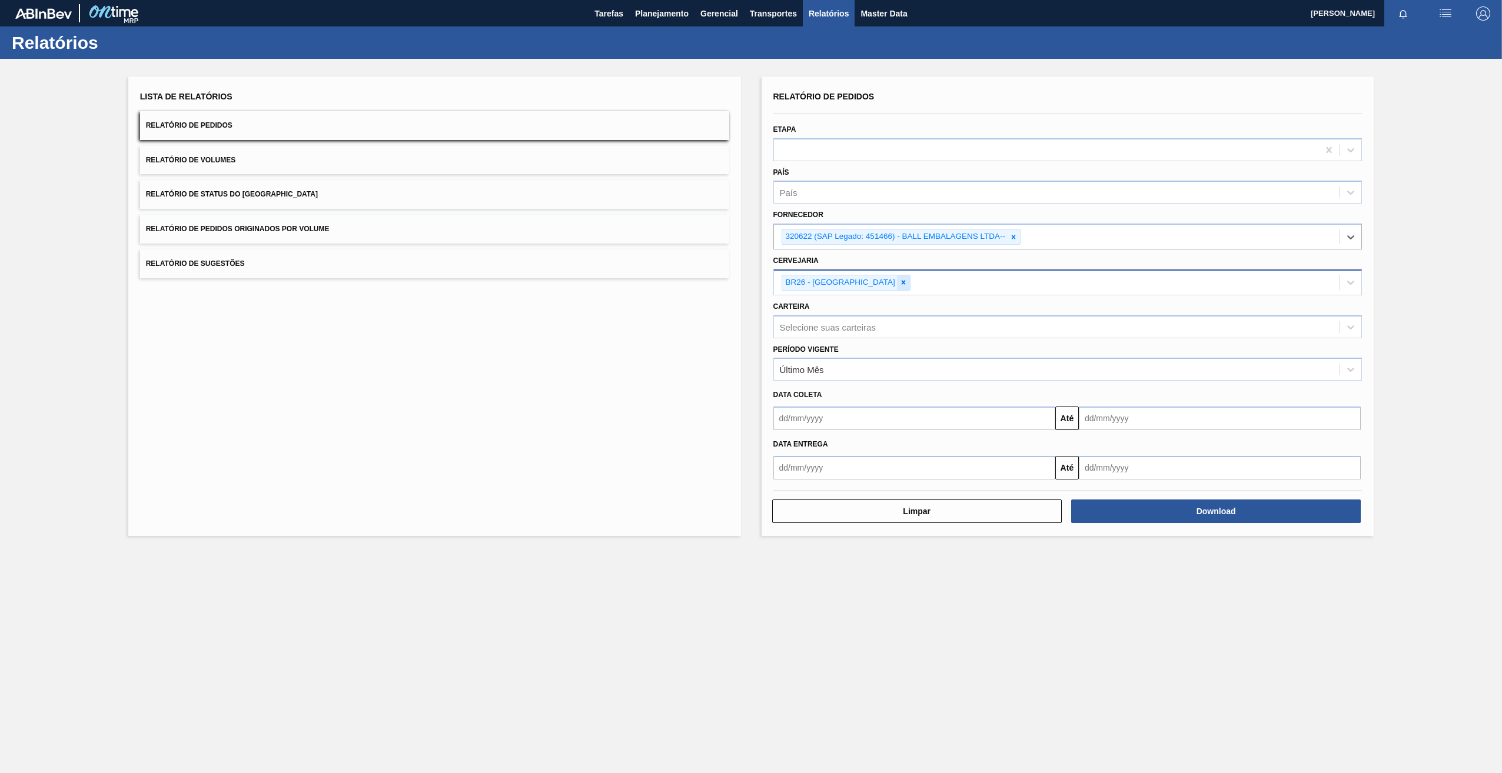
click at [897, 278] on div at bounding box center [903, 282] width 13 height 15
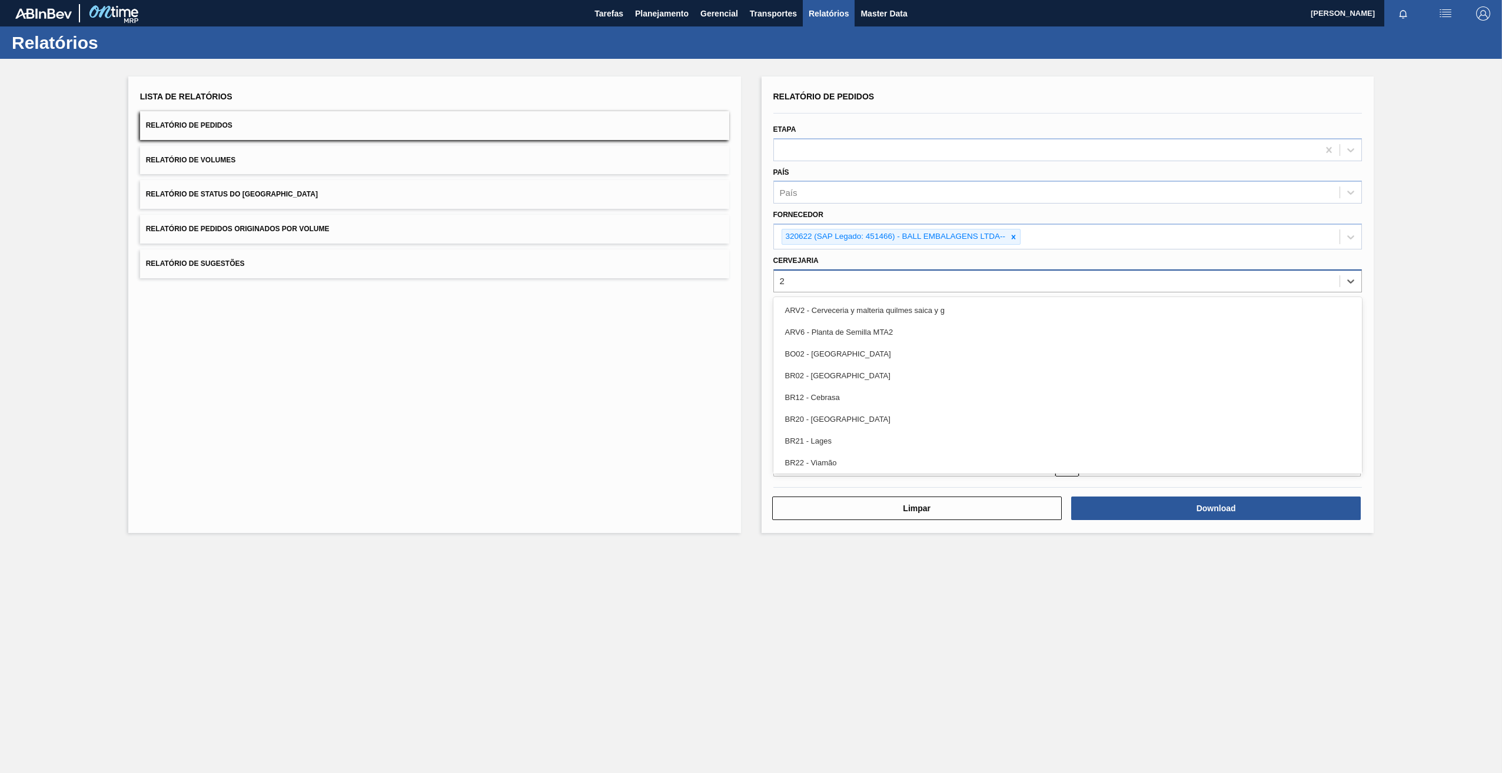
type input "28"
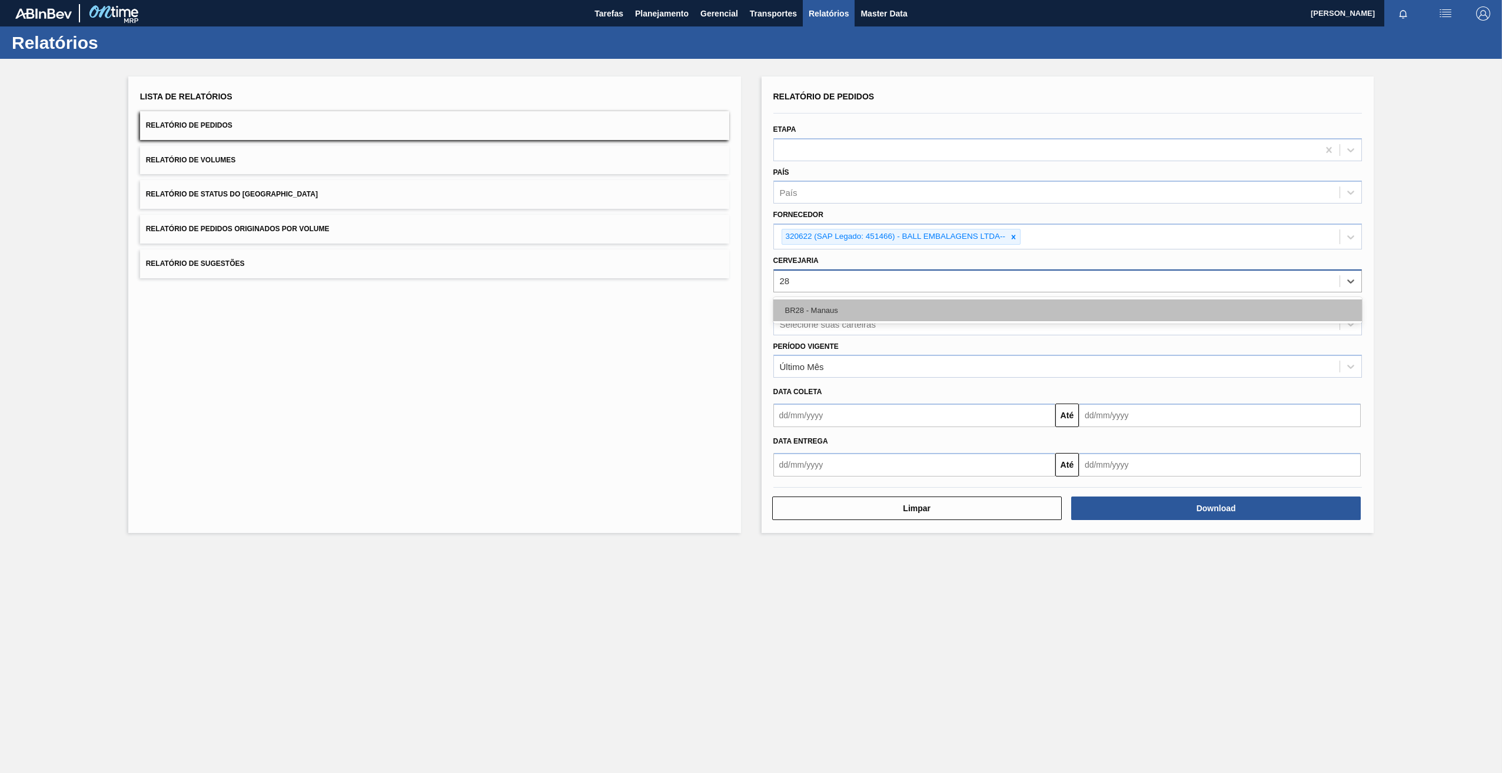
click at [860, 305] on div "BR28 - Manaus" at bounding box center [1067, 311] width 589 height 22
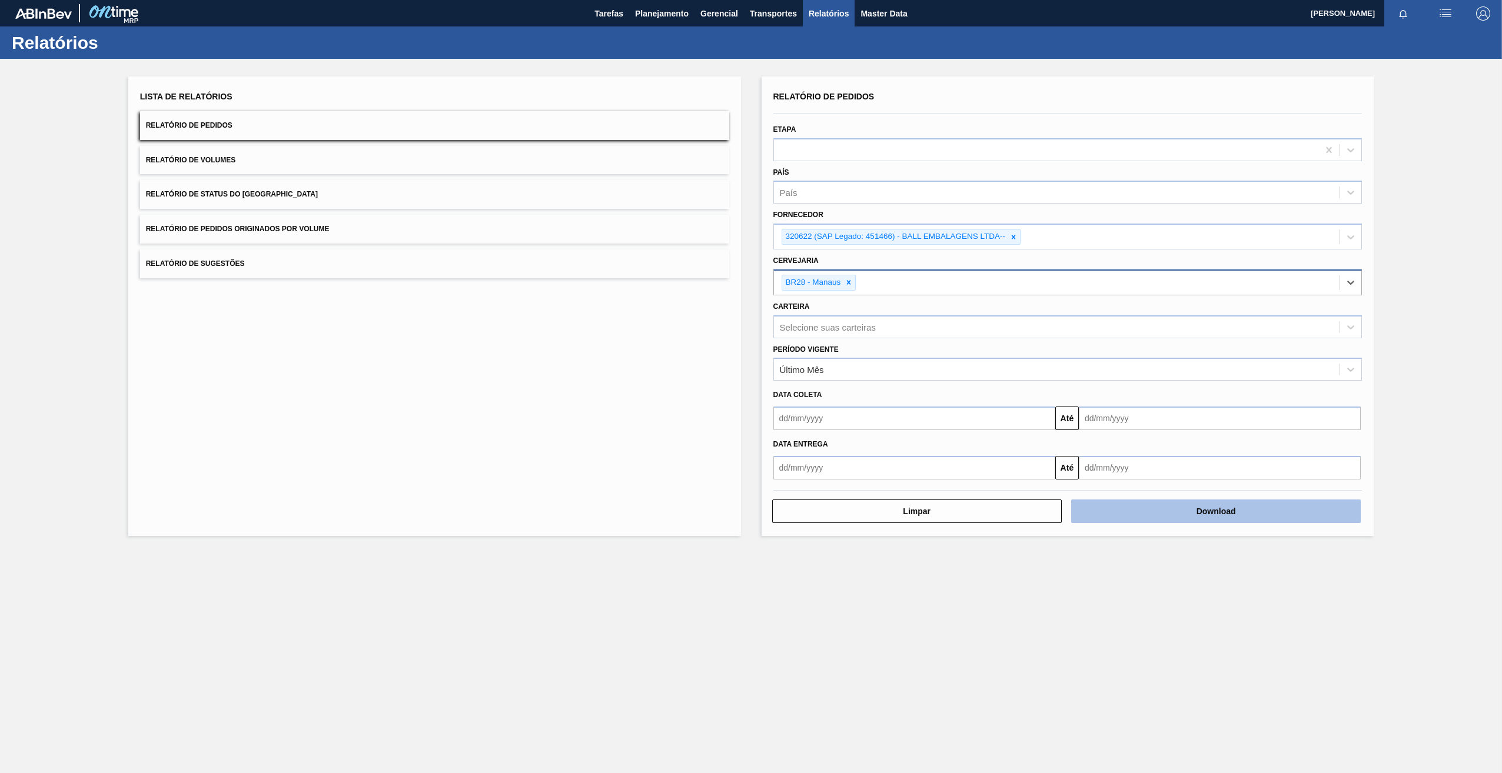
click at [1257, 514] on button "Download" at bounding box center [1216, 512] width 290 height 24
click at [1012, 238] on icon at bounding box center [1014, 237] width 4 height 4
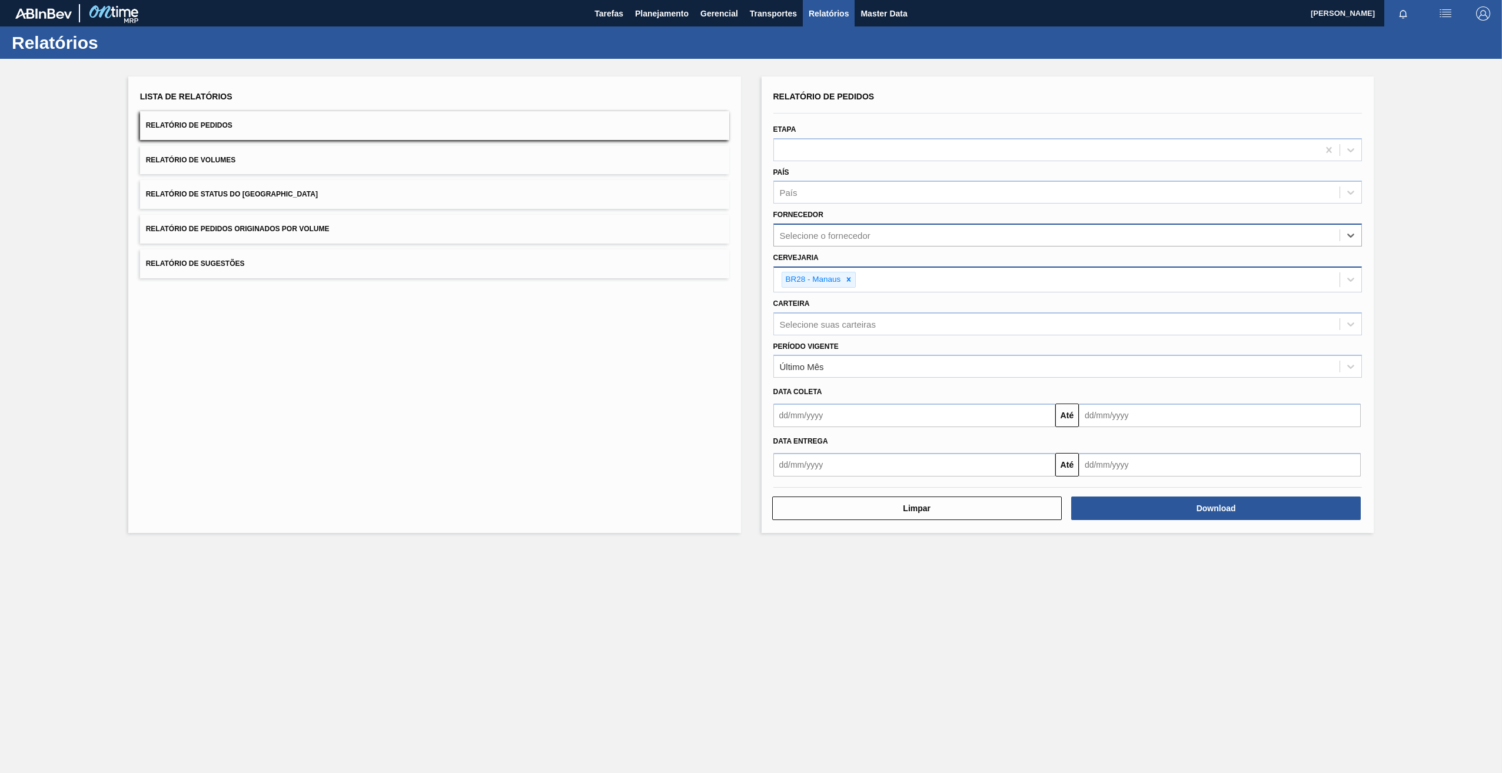
paste input "5800350110"
type input "5800350110"
click at [844, 244] on div "Selecione o fornecedor" at bounding box center [1067, 235] width 589 height 23
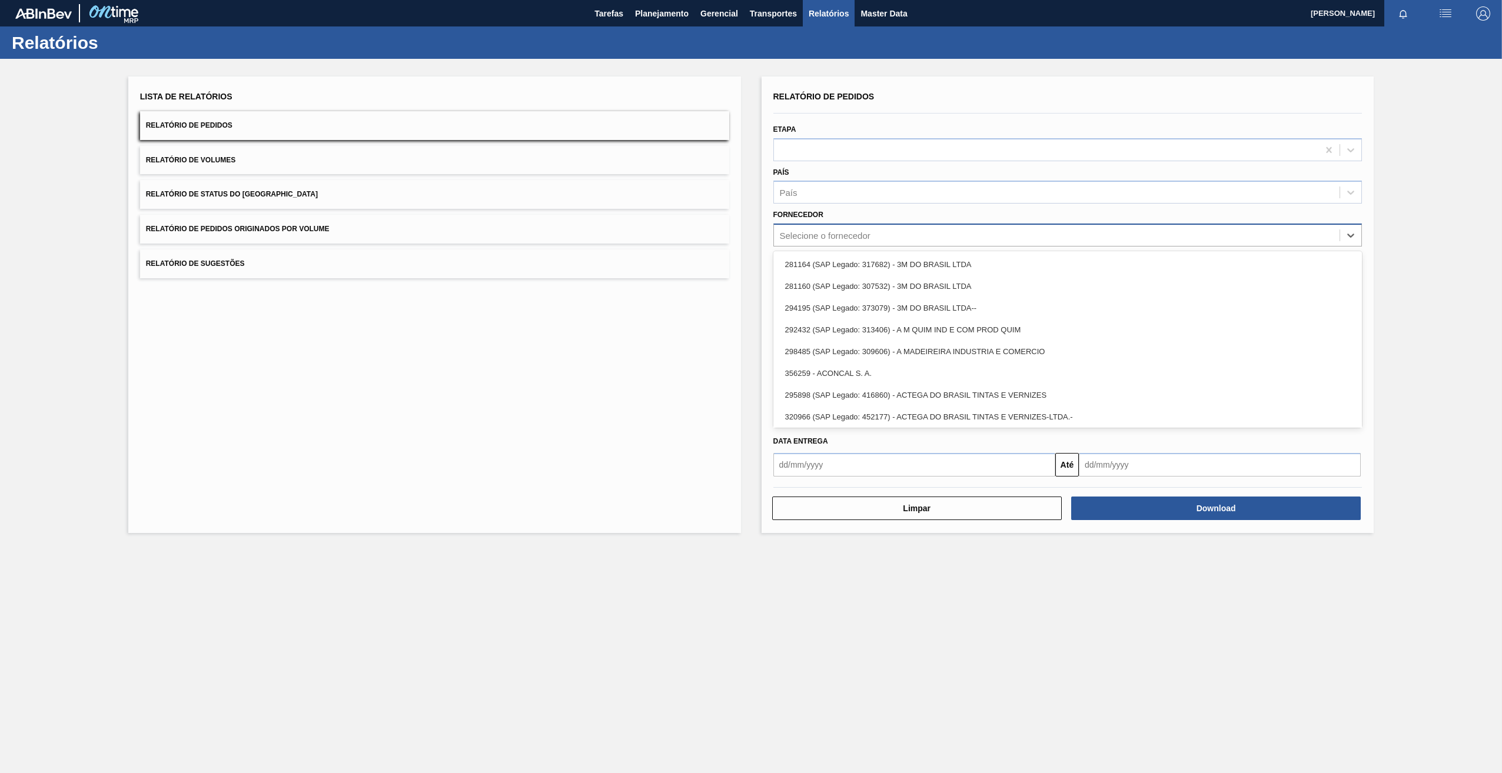
paste input "327858"
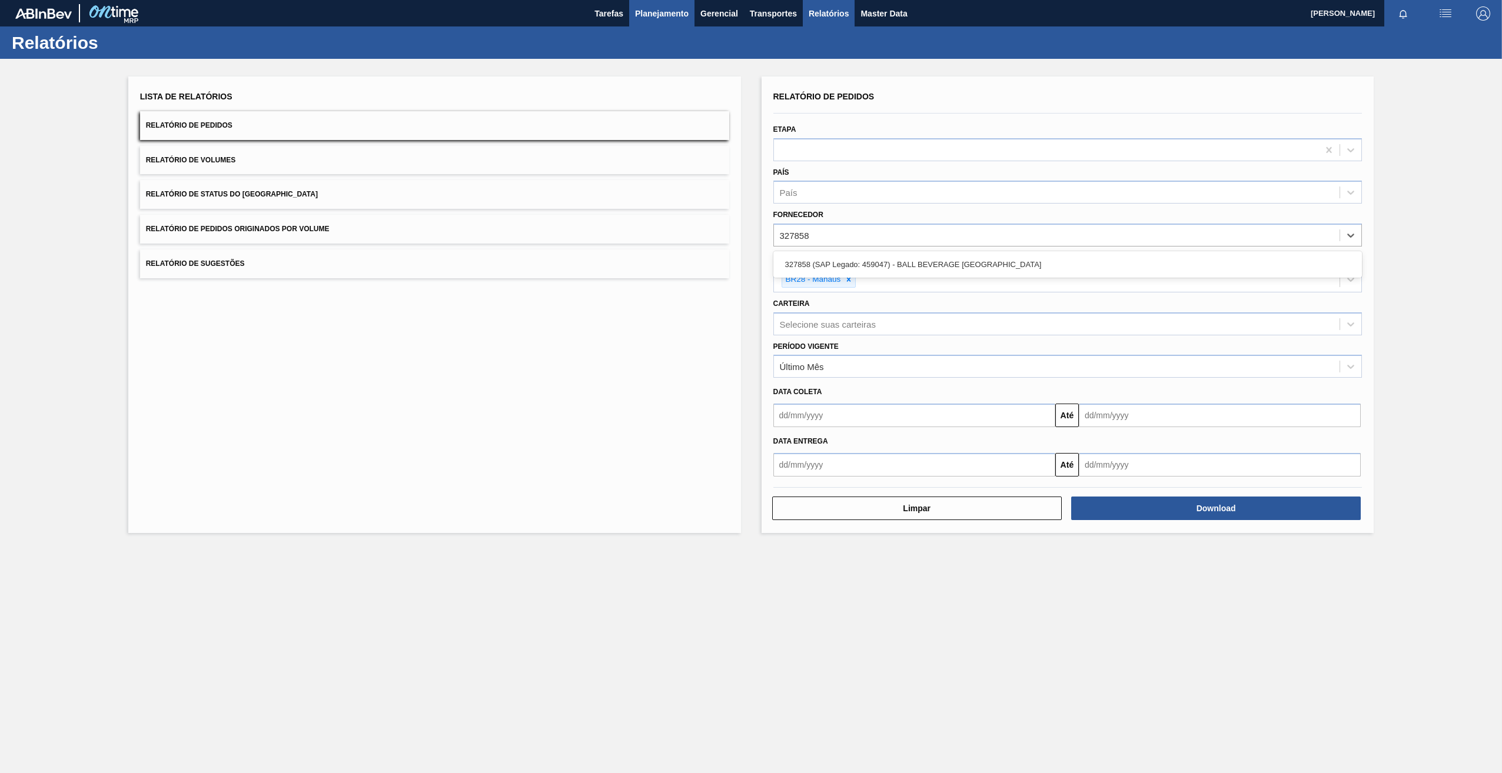
type input "327858"
click at [849, 274] on div at bounding box center [848, 279] width 13 height 15
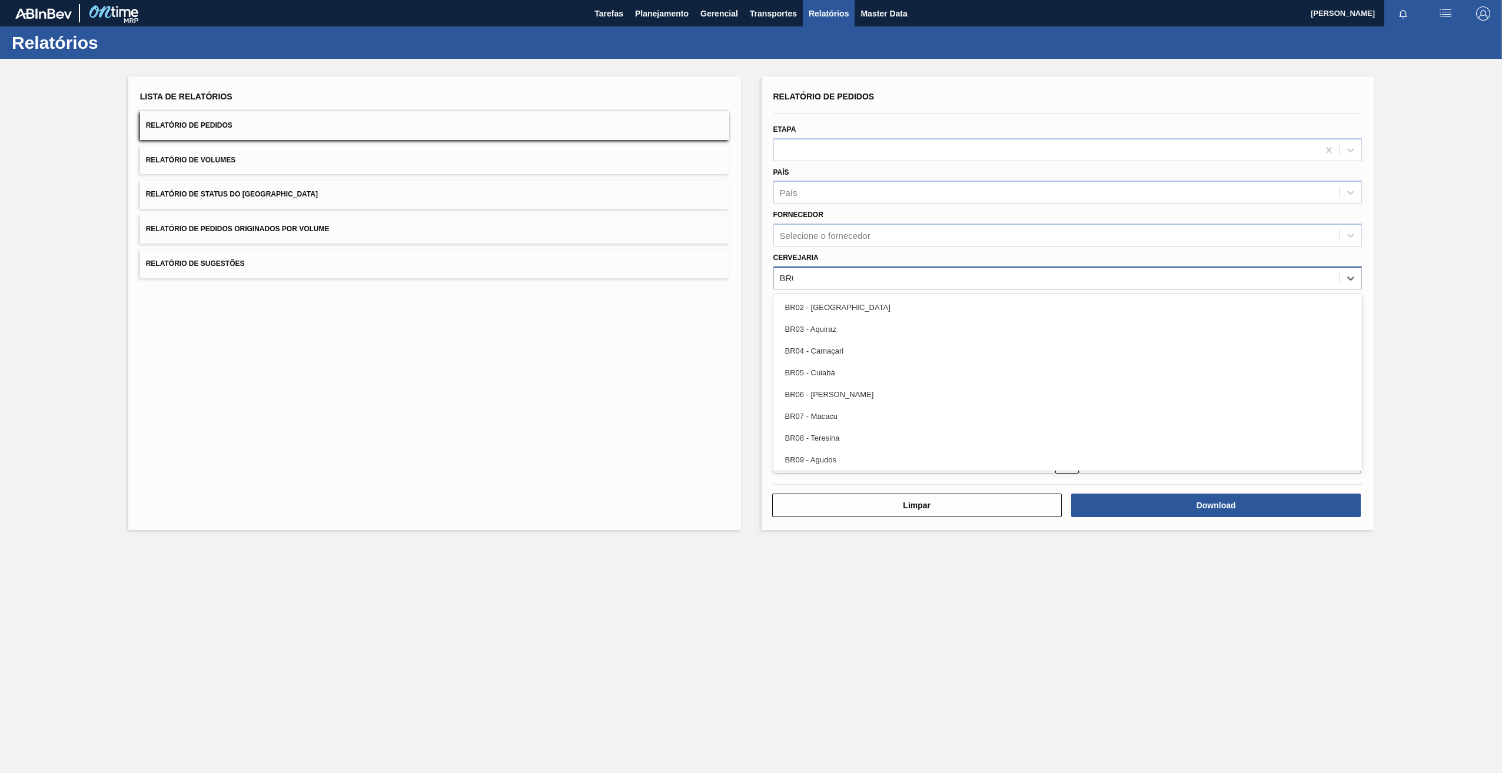
type input "BR09"
drag, startPoint x: 846, startPoint y: 301, endPoint x: 856, endPoint y: 299, distance: 10.7
click at [854, 301] on div "BR09 - Agudos" at bounding box center [1067, 308] width 589 height 22
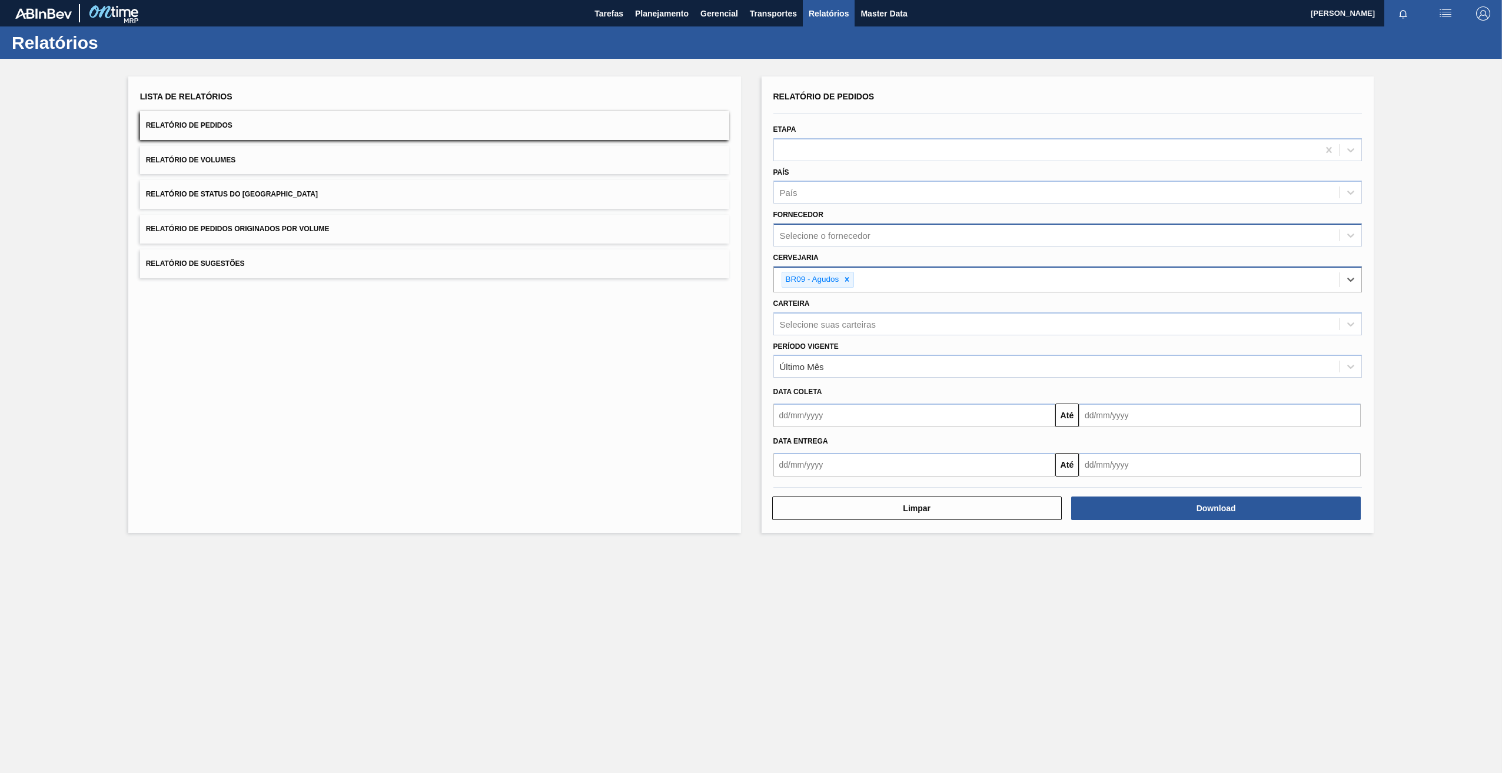
click at [839, 239] on div "Selecione o fornecedor" at bounding box center [825, 236] width 91 height 10
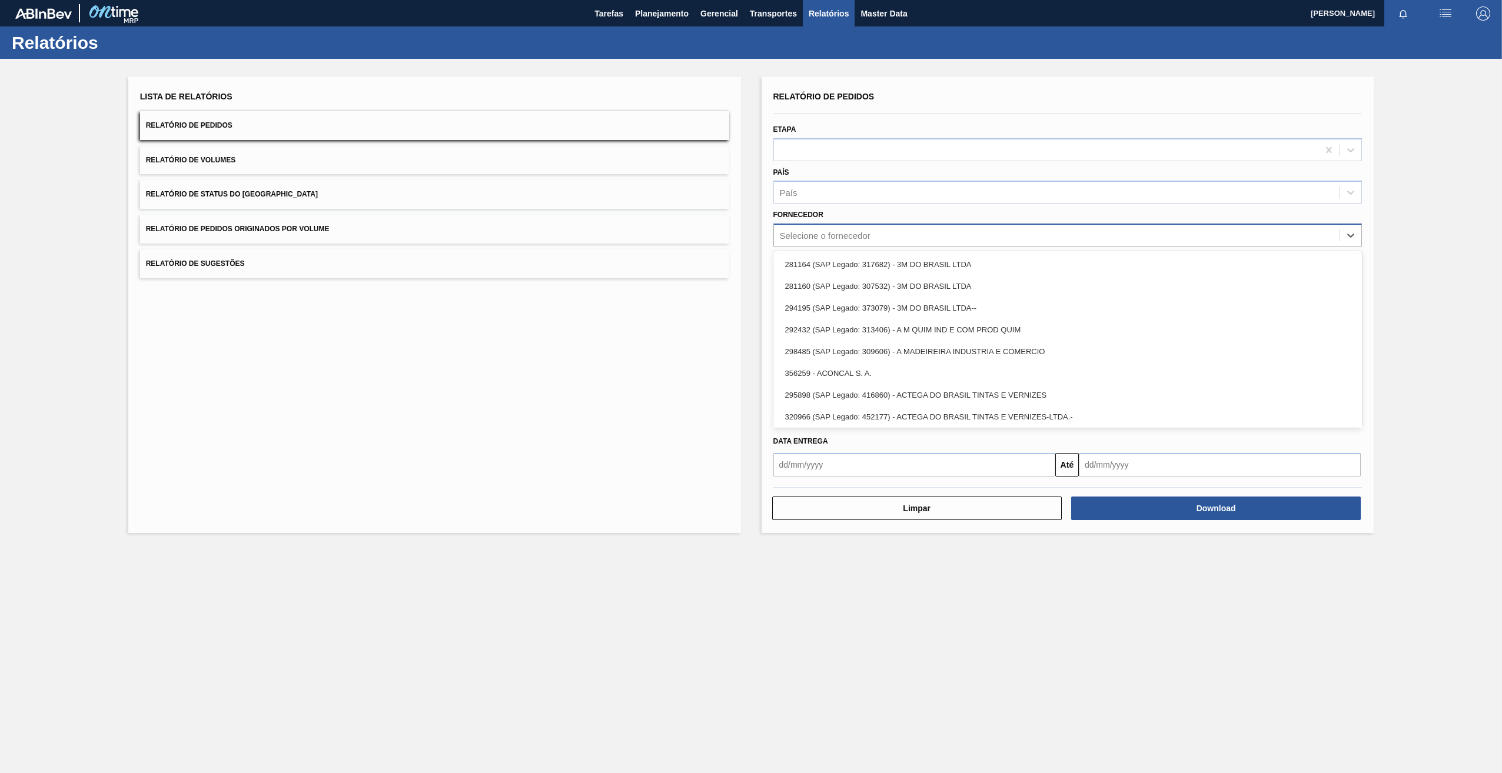
paste input "327858"
type input "327858"
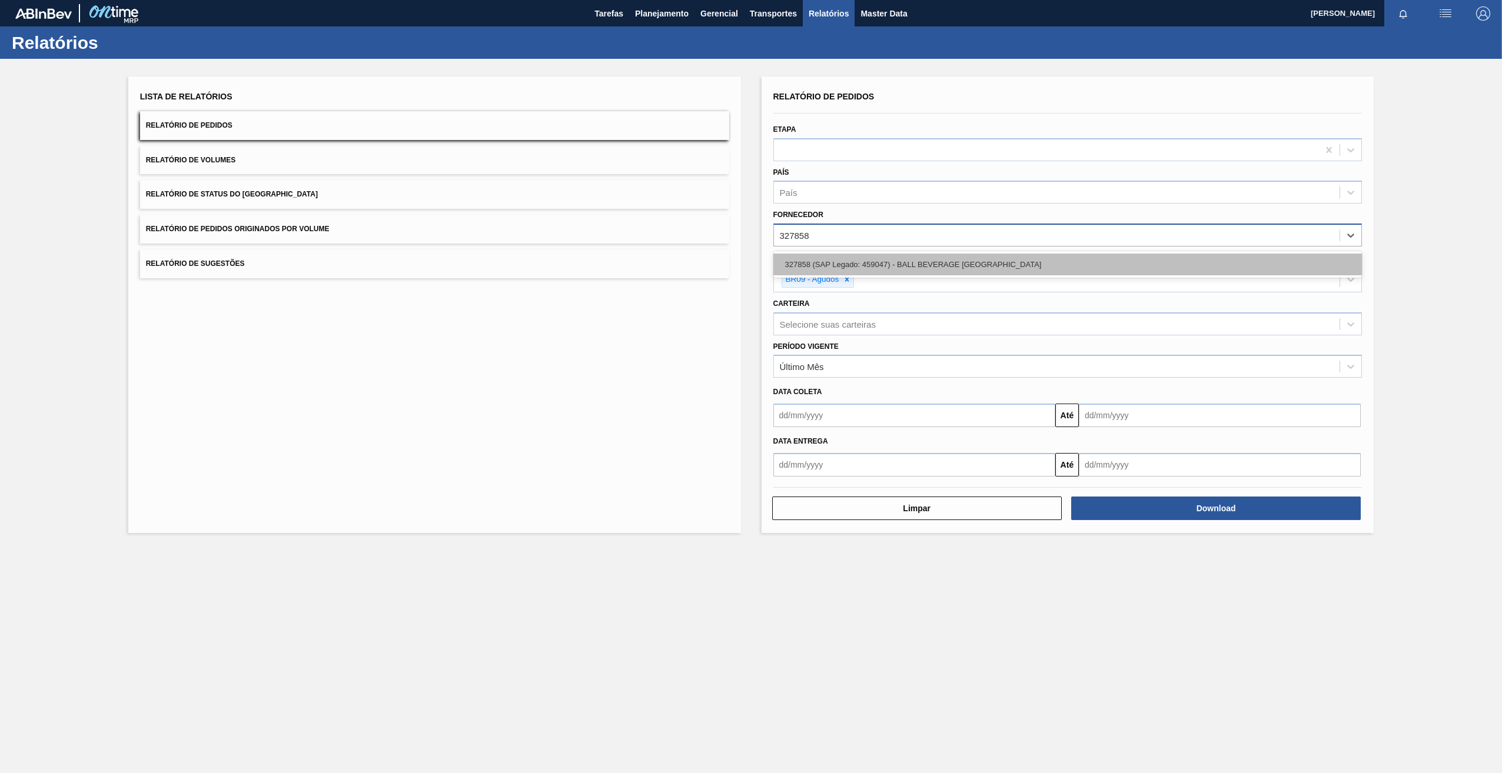
click at [848, 256] on div "327858 (SAP Legado: 459047) - BALL BEVERAGE [GEOGRAPHIC_DATA]" at bounding box center [1067, 265] width 589 height 22
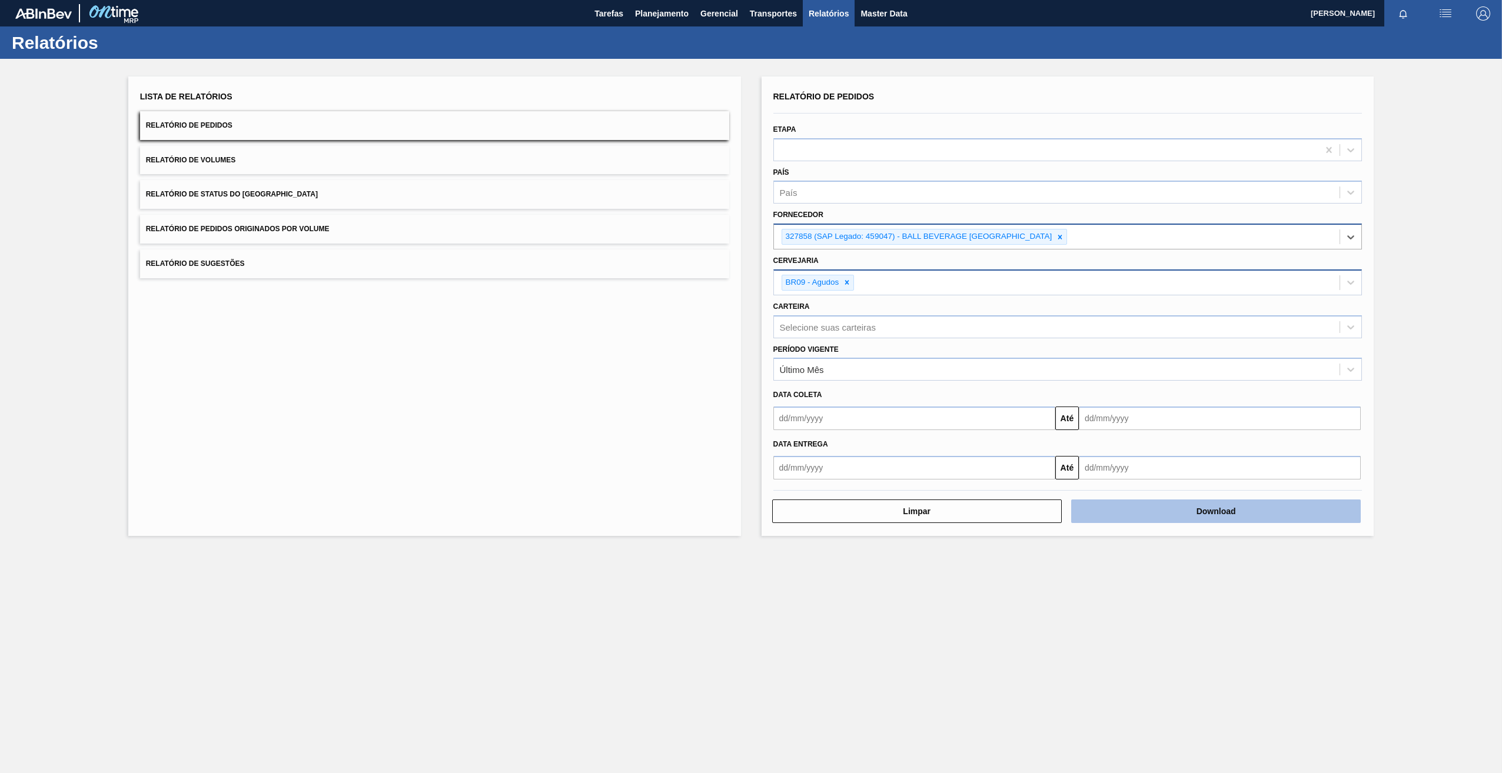
click at [1226, 504] on button "Download" at bounding box center [1216, 512] width 290 height 24
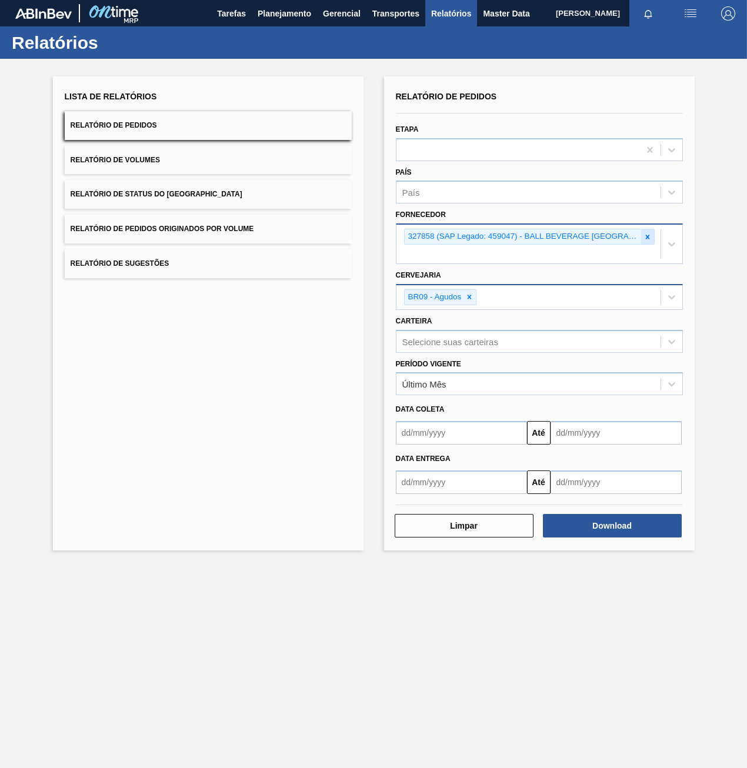
click at [647, 240] on icon at bounding box center [648, 237] width 8 height 8
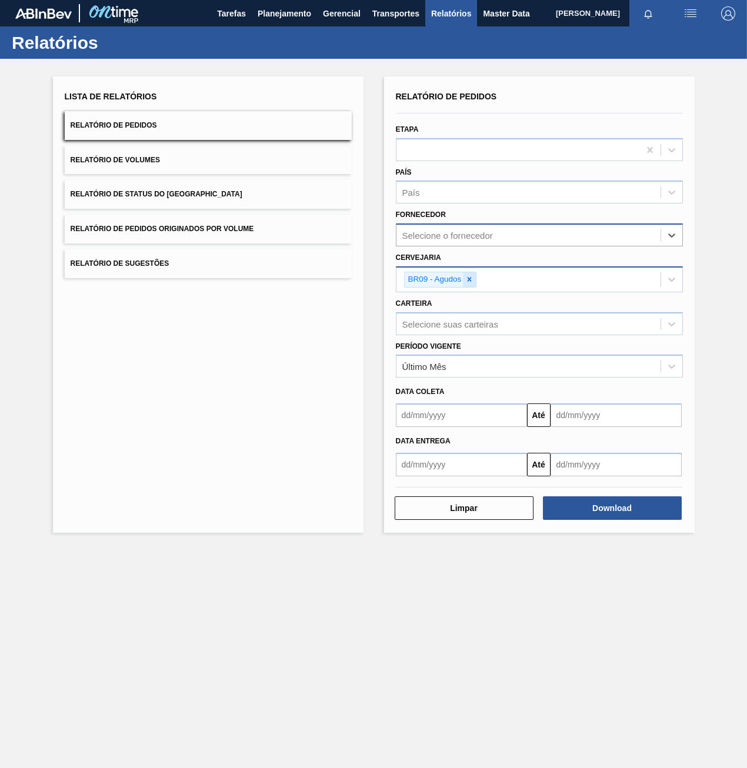
click at [469, 274] on div at bounding box center [469, 279] width 13 height 15
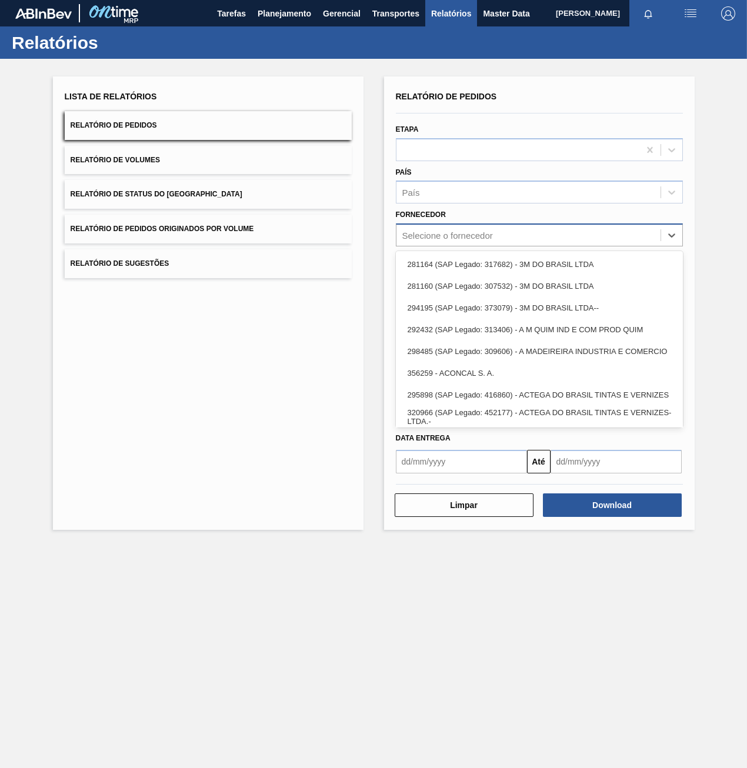
click at [476, 231] on div "Selecione o fornecedor" at bounding box center [447, 236] width 91 height 10
paste input "3396012 ANC BR_MAT Indexado 37870-1 320622 BALL EMBALAGENS LTDA PO sem saldo * …"
type input "3396012 ANC BR_MAT Indexado 37870-1 320622 BALL EMBALAGENS LTDA PO sem saldo * …"
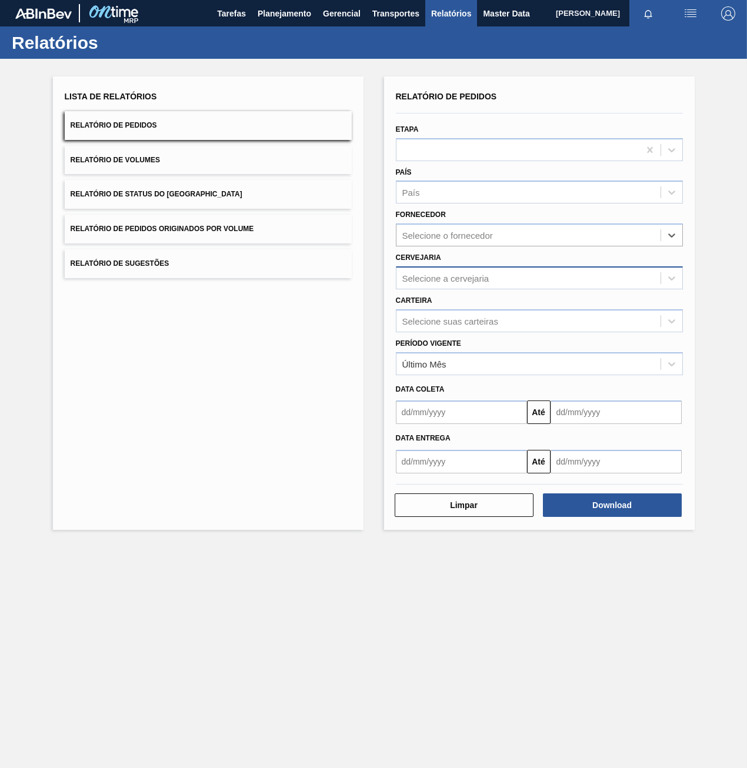
click at [507, 217] on div "Fornecedor option 327858 (SAP Legado: 459047) - BALL BEVERAGE [GEOGRAPHIC_DATA]…" at bounding box center [539, 227] width 287 height 40
click at [508, 221] on div "Fornecedor Selecione o fornecedor" at bounding box center [539, 227] width 287 height 40
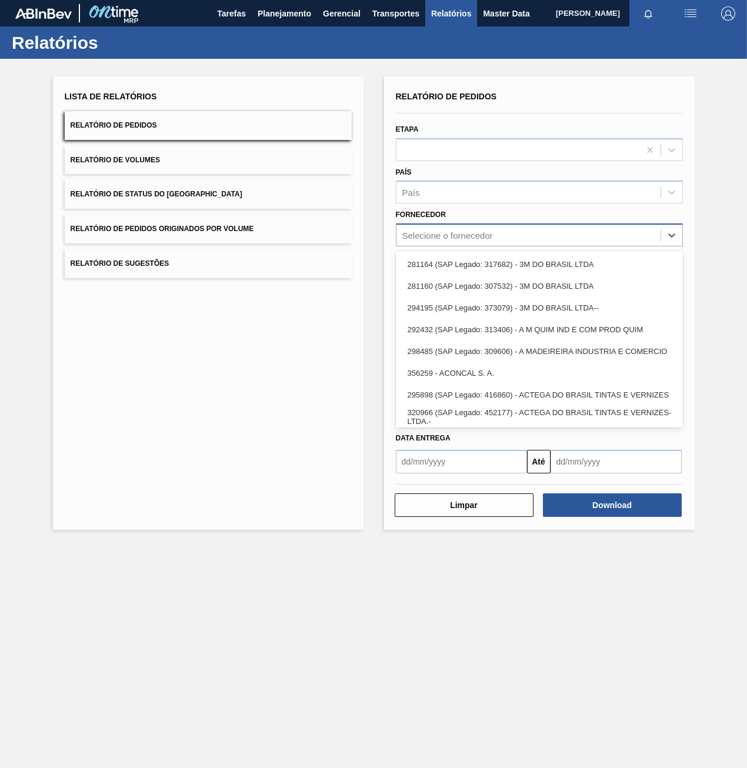
click at [511, 229] on div "Selecione o fornecedor" at bounding box center [529, 235] width 264 height 17
paste input "3396012 ANC BR_MAT Indexado 37870-1 320622 BALL EMBALAGENS LTDA PO sem saldo * …"
type input "3396012 ANC BR_MAT Indexado 37870-1 320622 BALL EMBALAGENS LTDA PO sem saldo * …"
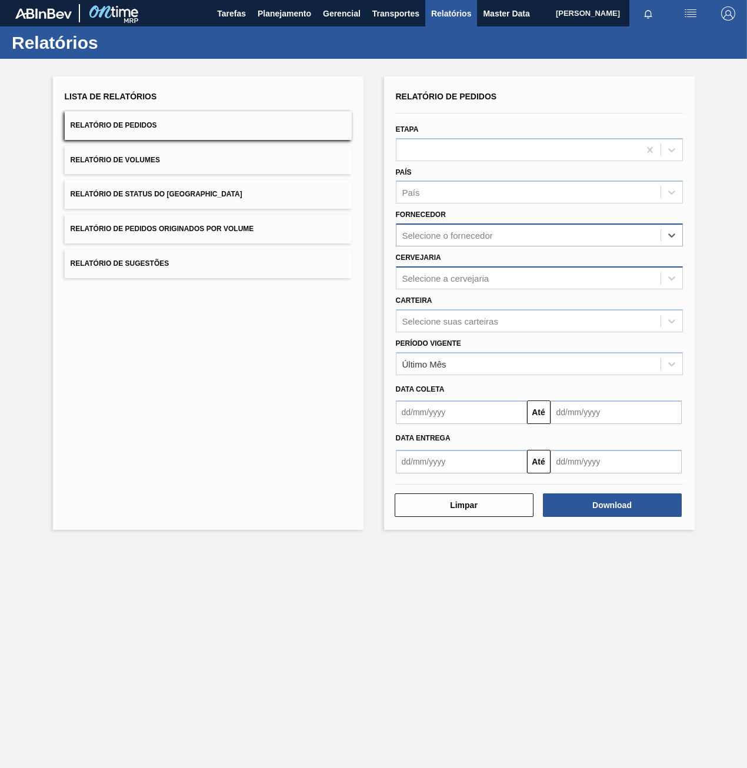
paste input "320622"
type input "320622"
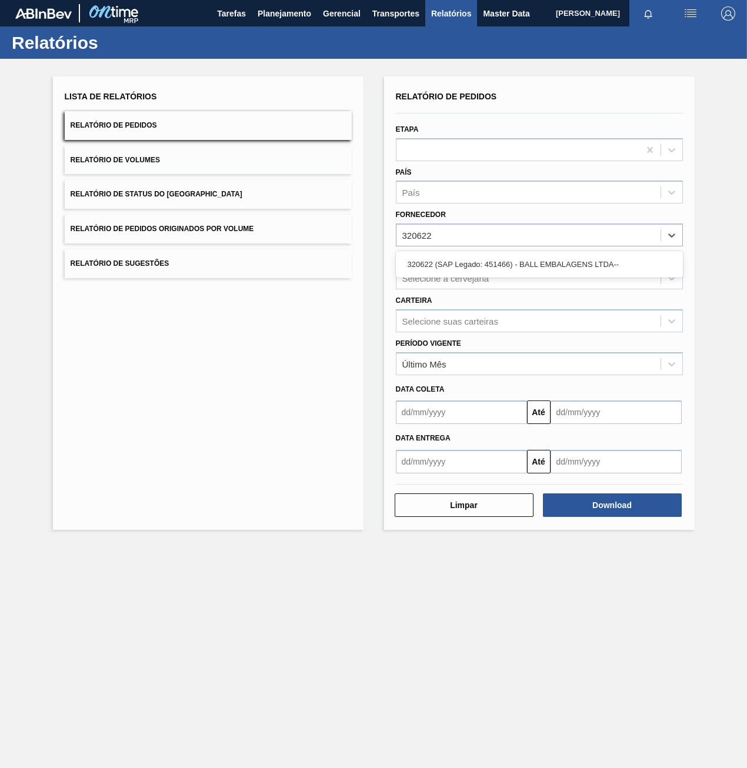
click at [477, 258] on div "320622 (SAP Legado: 451466) - BALL EMBALAGENS LTDA--" at bounding box center [539, 265] width 287 height 22
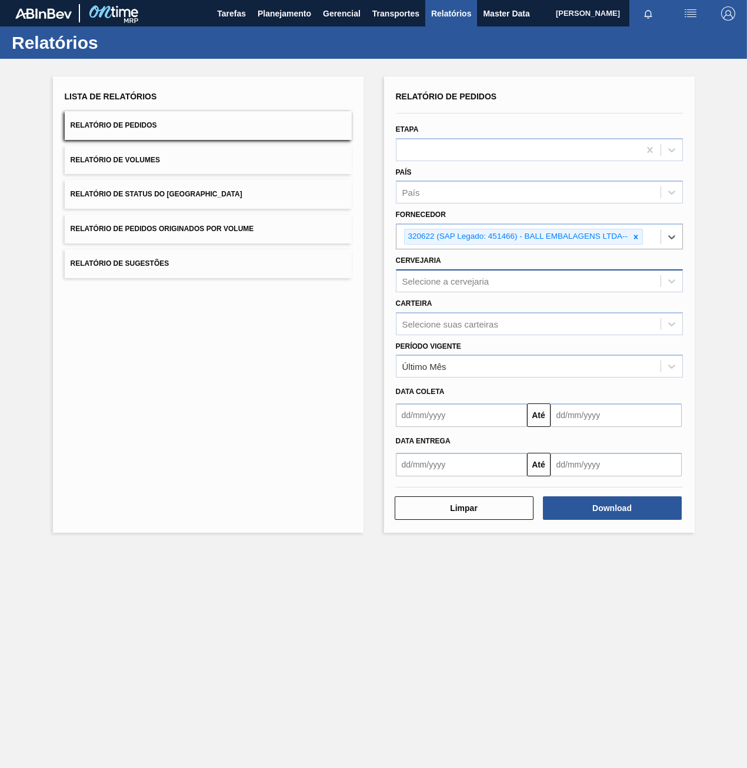
click at [469, 281] on div "Selecione a cervejaria" at bounding box center [445, 281] width 87 height 10
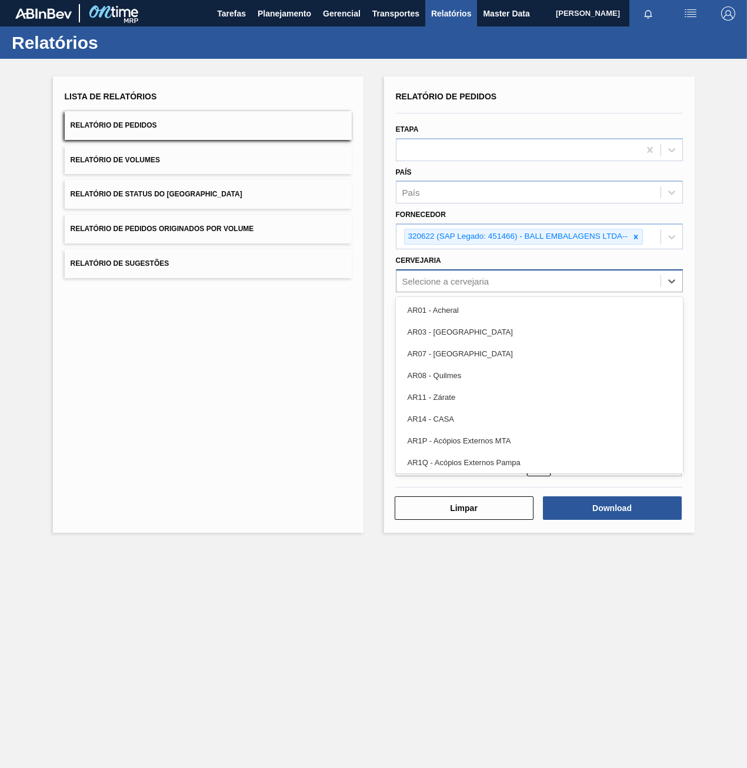
paste input "320622"
type input "320622"
type input "br02"
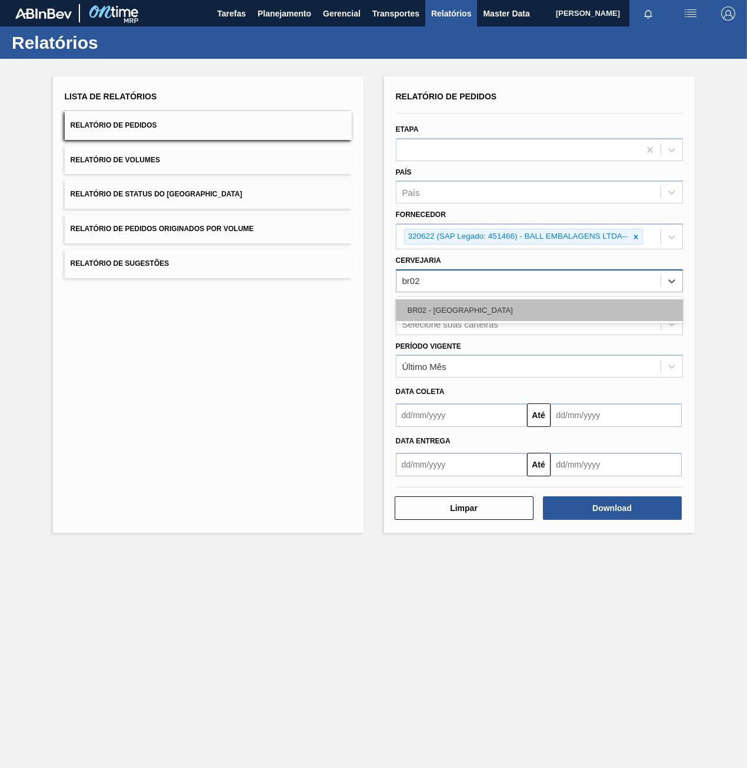
click at [480, 310] on div "BR02 - [GEOGRAPHIC_DATA]" at bounding box center [539, 311] width 287 height 22
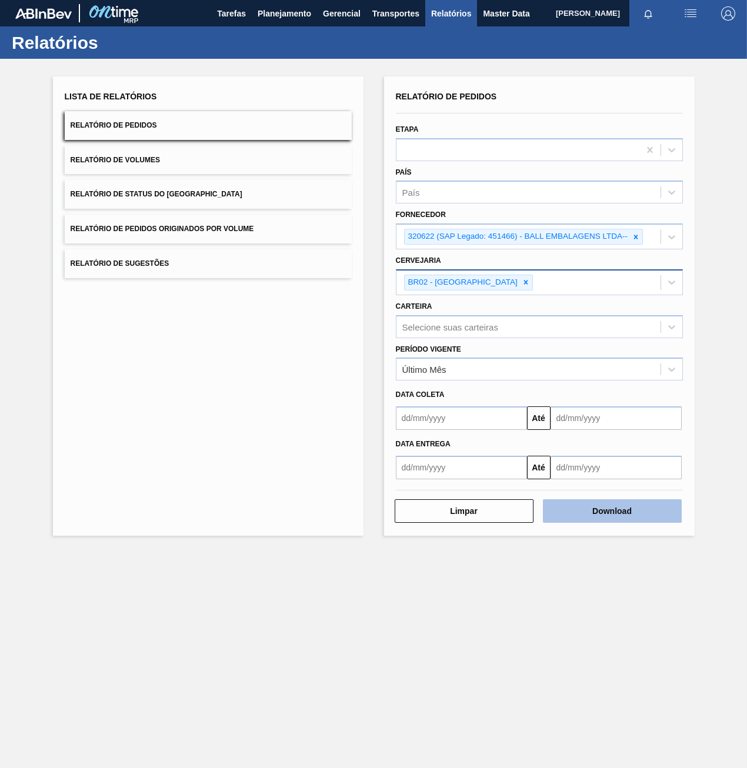
click at [626, 510] on button "Download" at bounding box center [612, 512] width 139 height 24
